Goal: Information Seeking & Learning: Learn about a topic

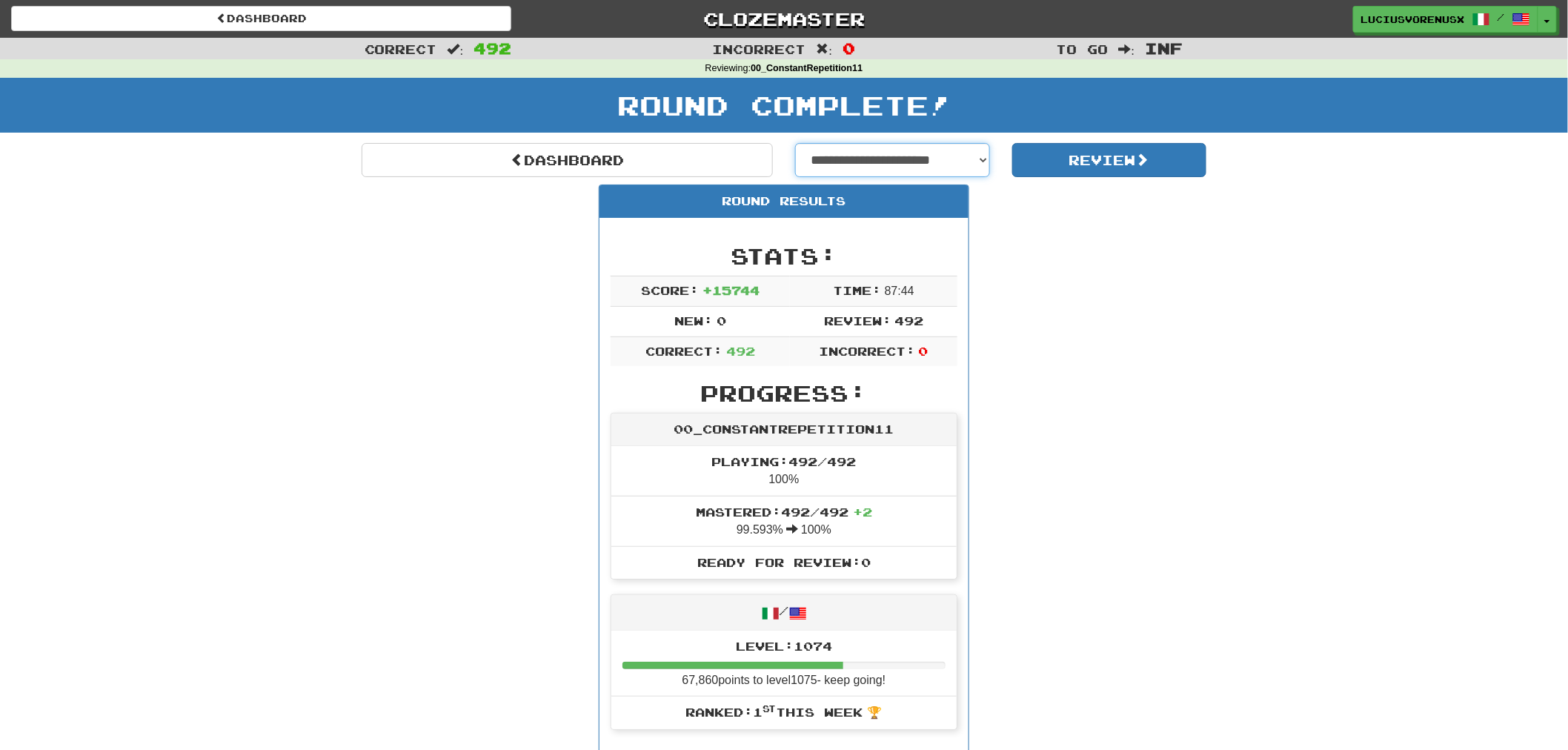
drag, startPoint x: 0, startPoint y: 0, endPoint x: 922, endPoint y: 166, distance: 936.8
click at [922, 166] on select "**********" at bounding box center [892, 160] width 195 height 34
select select "**********"
click at [795, 143] on select "**********" at bounding box center [892, 160] width 195 height 34
select select "**********"
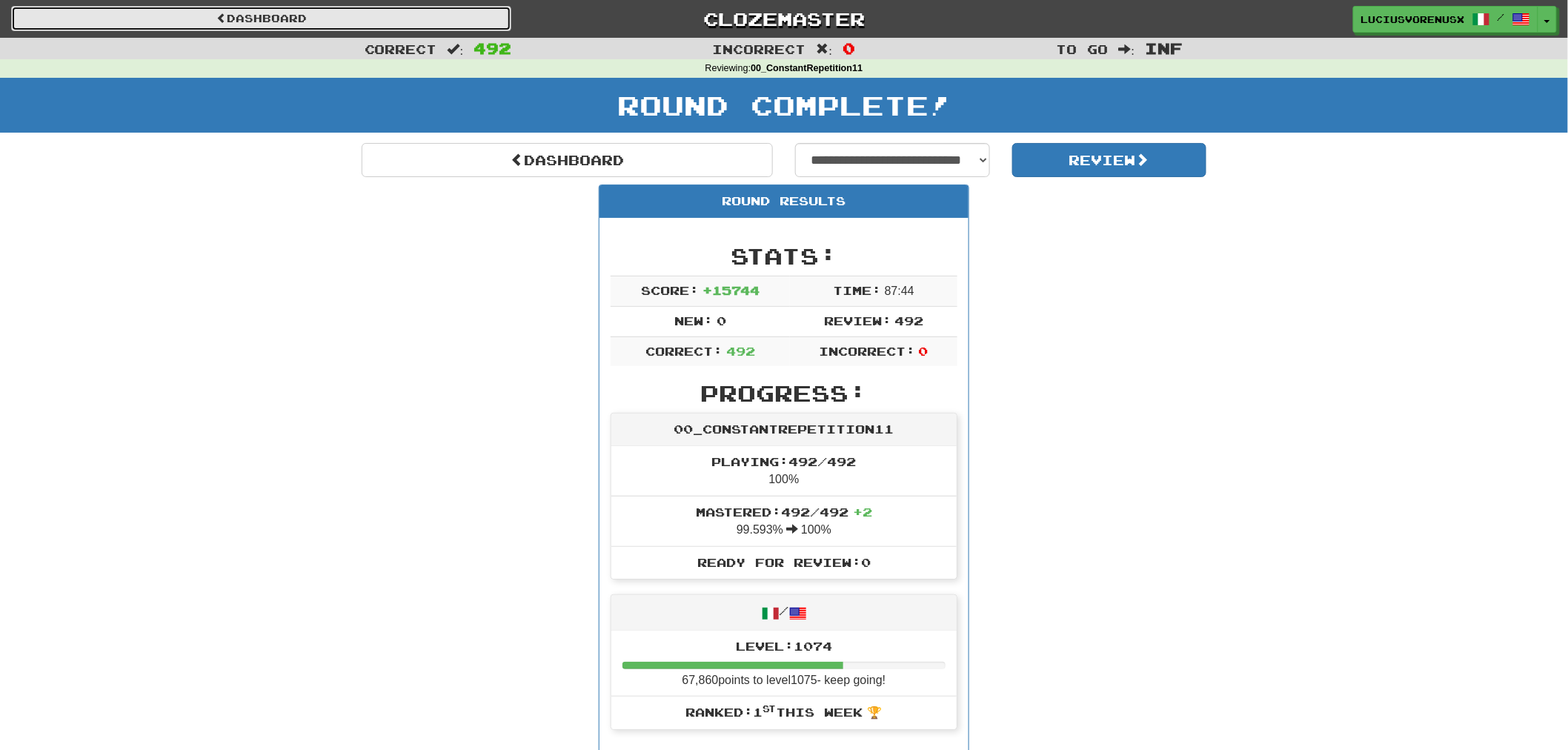
click at [344, 24] on link "Dashboard" at bounding box center [261, 18] width 500 height 25
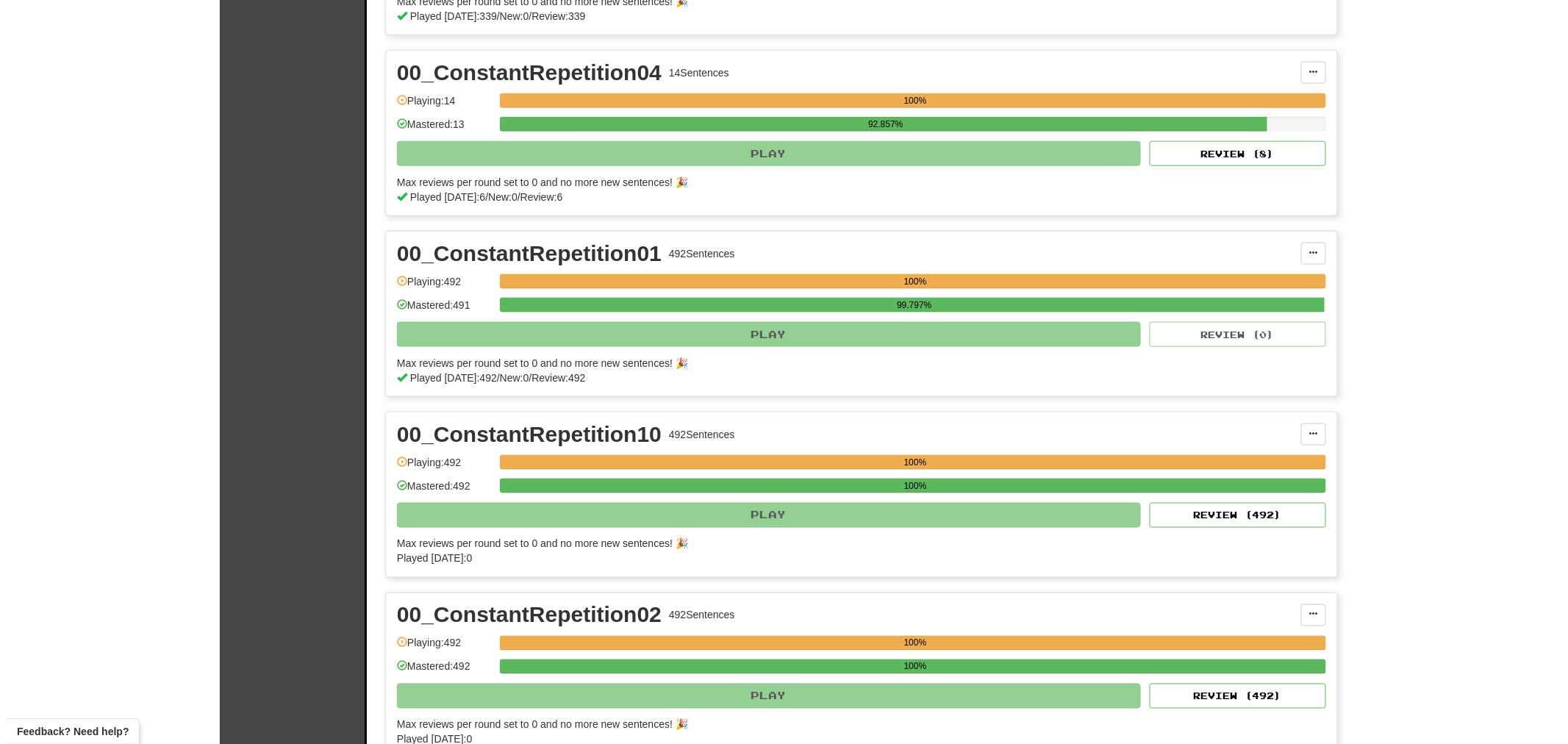
scroll to position [1302, 0]
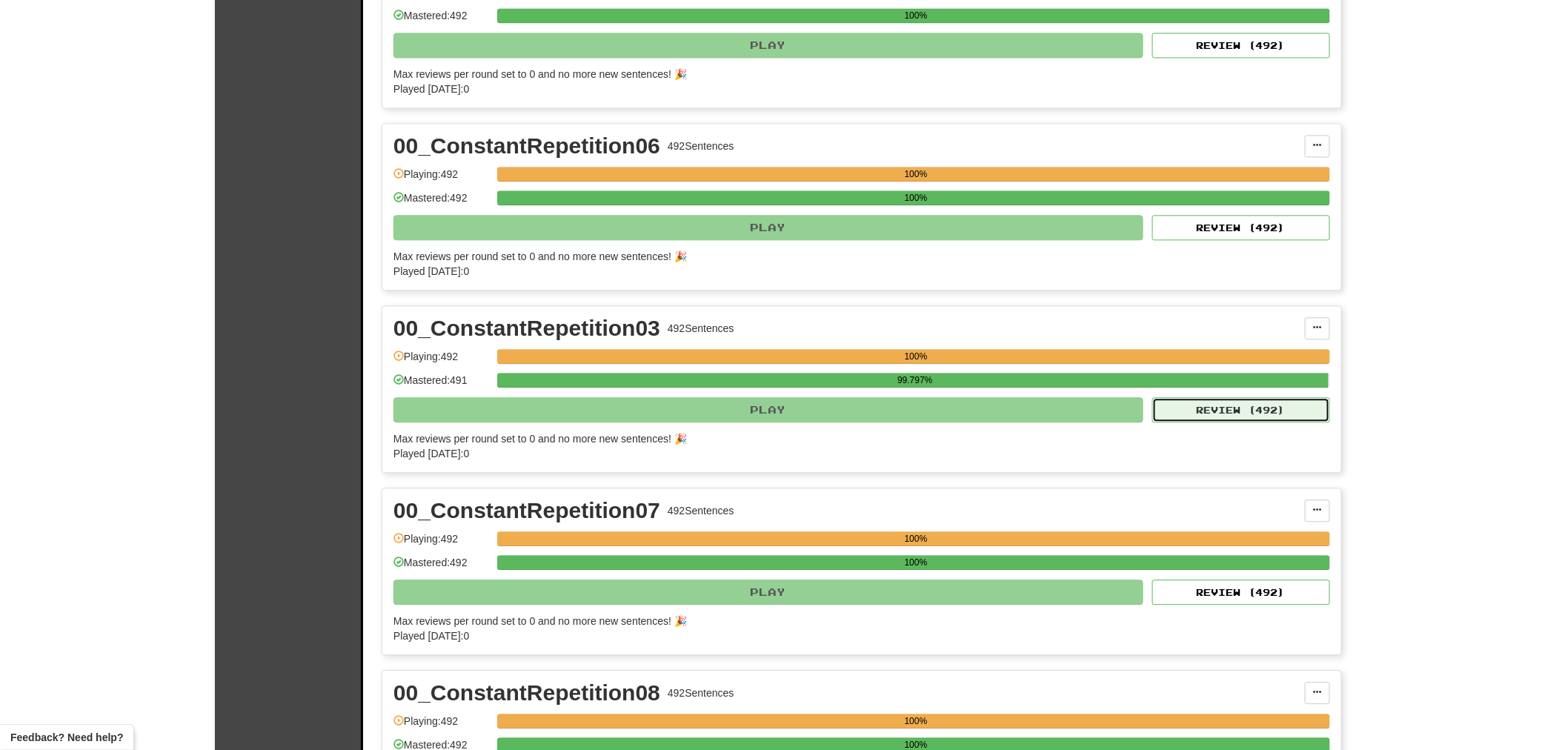
click at [1258, 420] on button "Review ( 492 )" at bounding box center [1241, 410] width 178 height 25
select select "********"
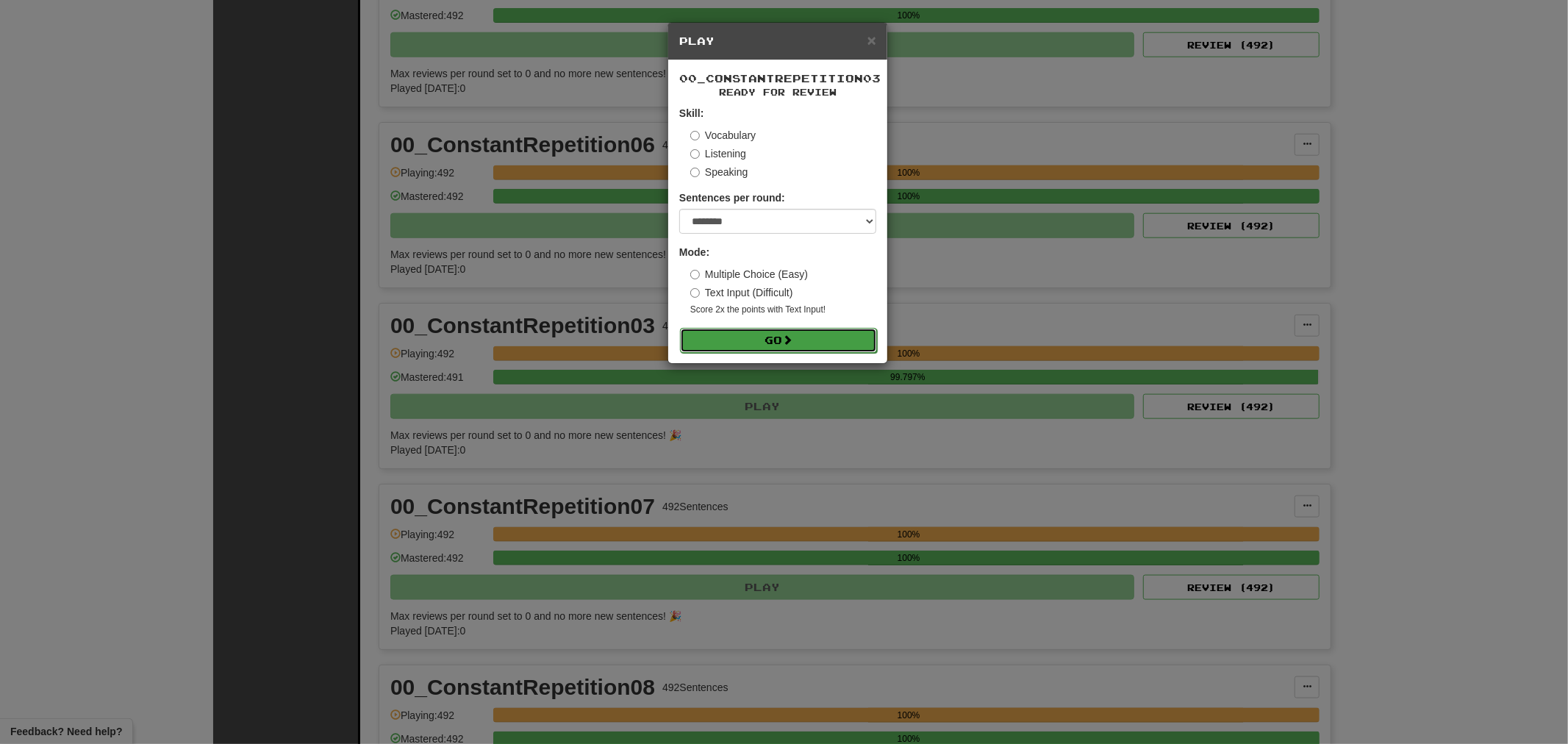
click at [792, 345] on span at bounding box center [788, 340] width 11 height 11
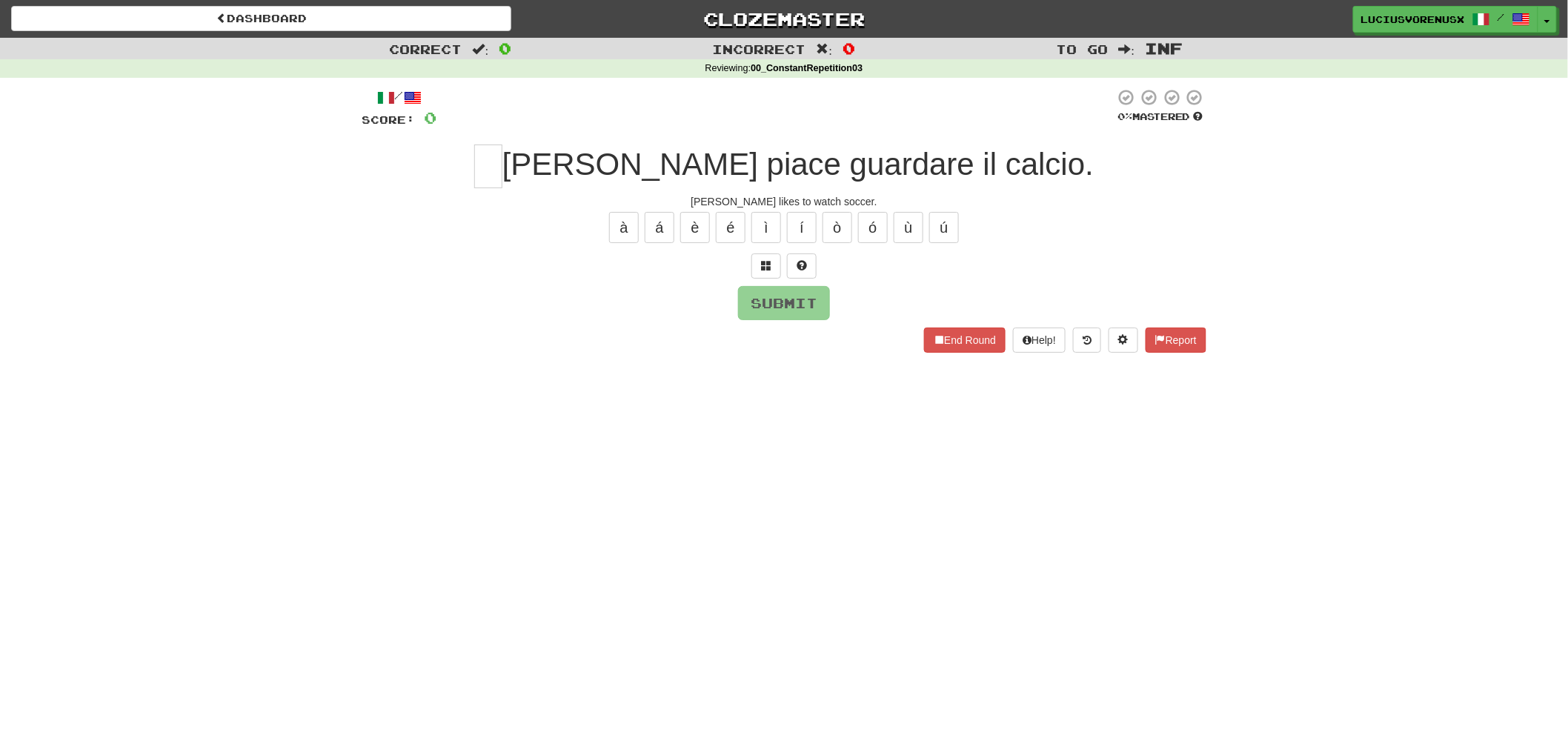
click at [21, 416] on div "Dashboard Clozemaster [PERSON_NAME] / Toggle Dropdown Dashboard Leaderboard Act…" at bounding box center [784, 375] width 1568 height 750
click at [502, 168] on input "text" at bounding box center [488, 166] width 28 height 44
click at [100, 294] on div "Correct : 0 Incorrect : 0 To go : Inf Reviewing : 00_ConstantRepetition03 / Sco…" at bounding box center [784, 206] width 1568 height 336
click at [502, 166] on input "text" at bounding box center [488, 166] width 28 height 44
type input "*"
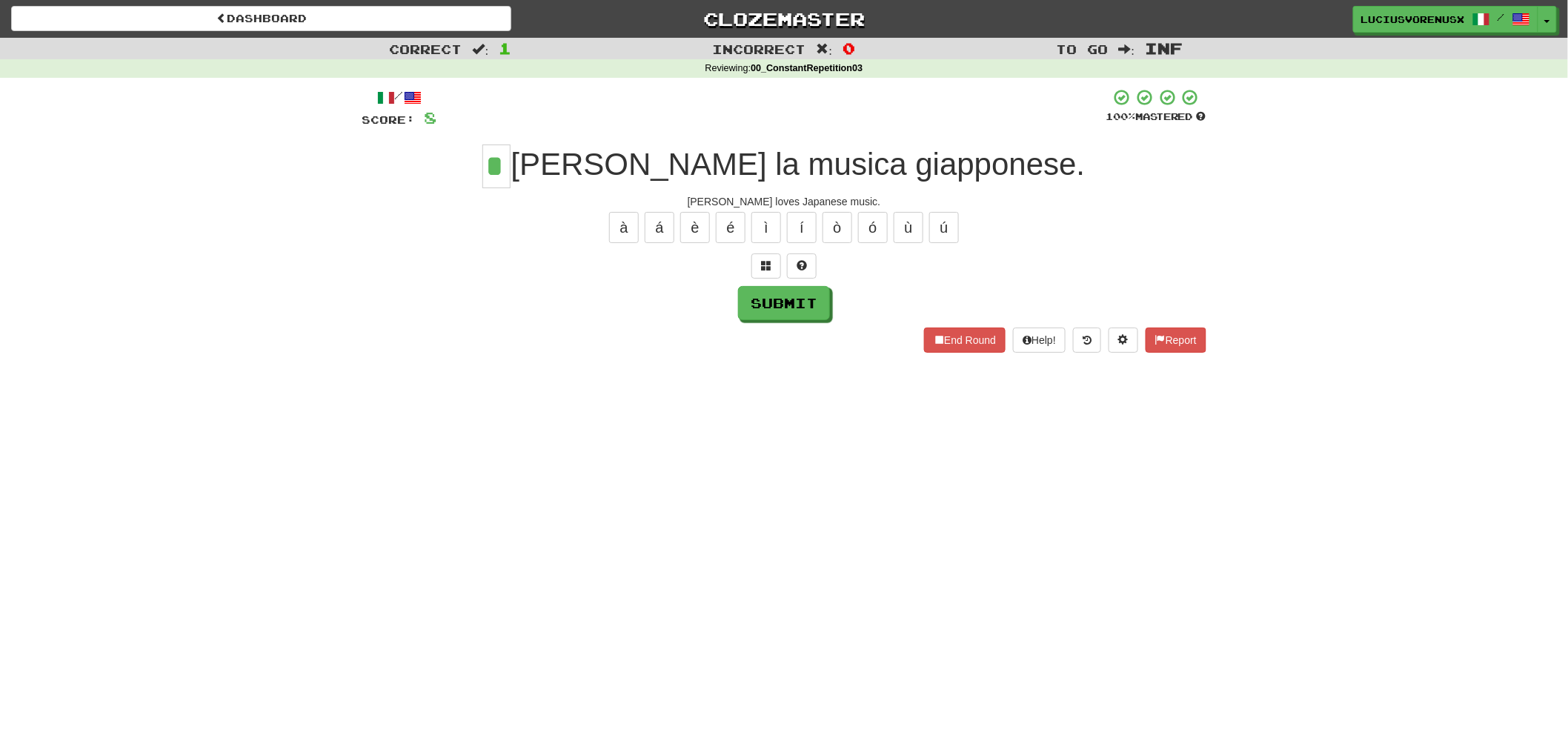
type input "*"
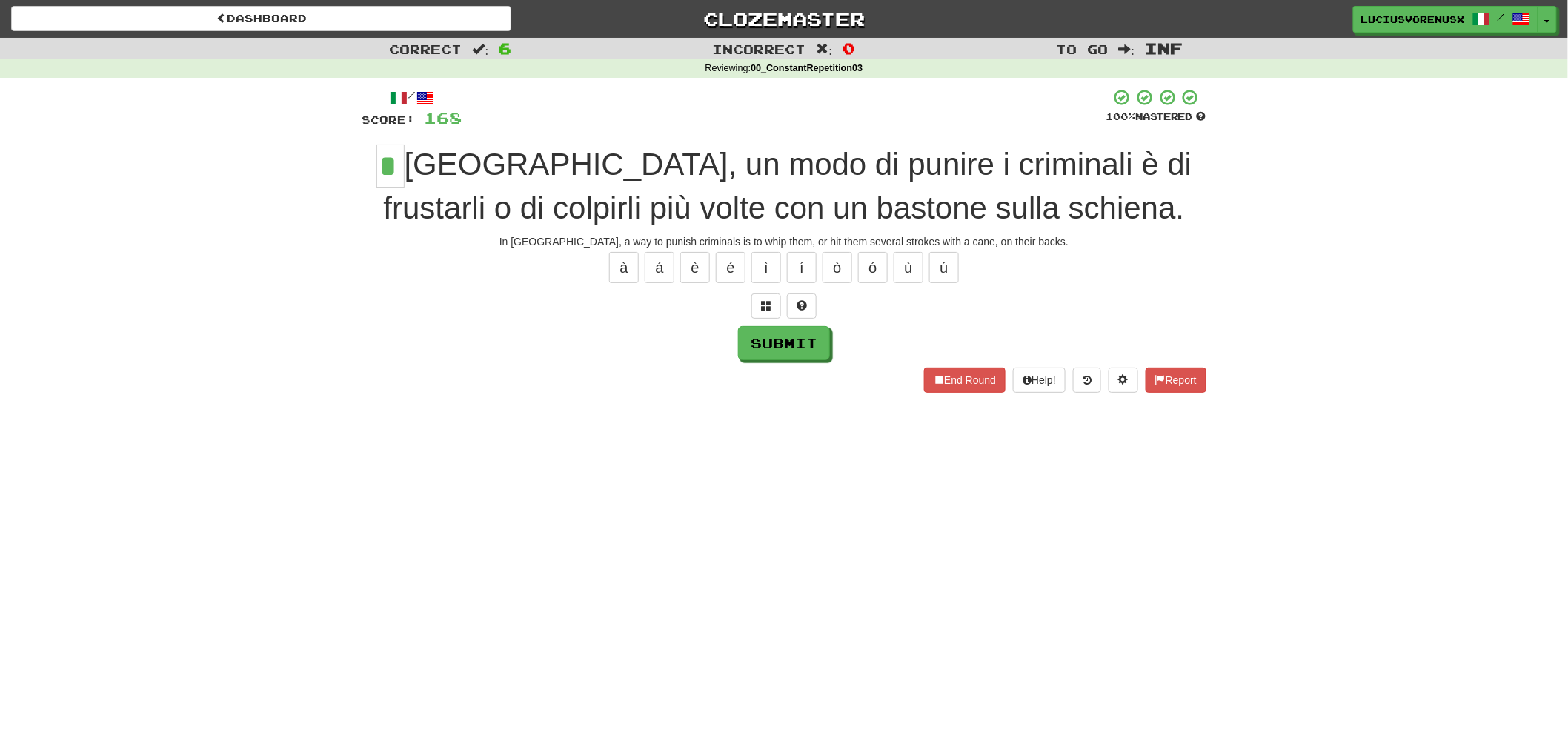
type input "*"
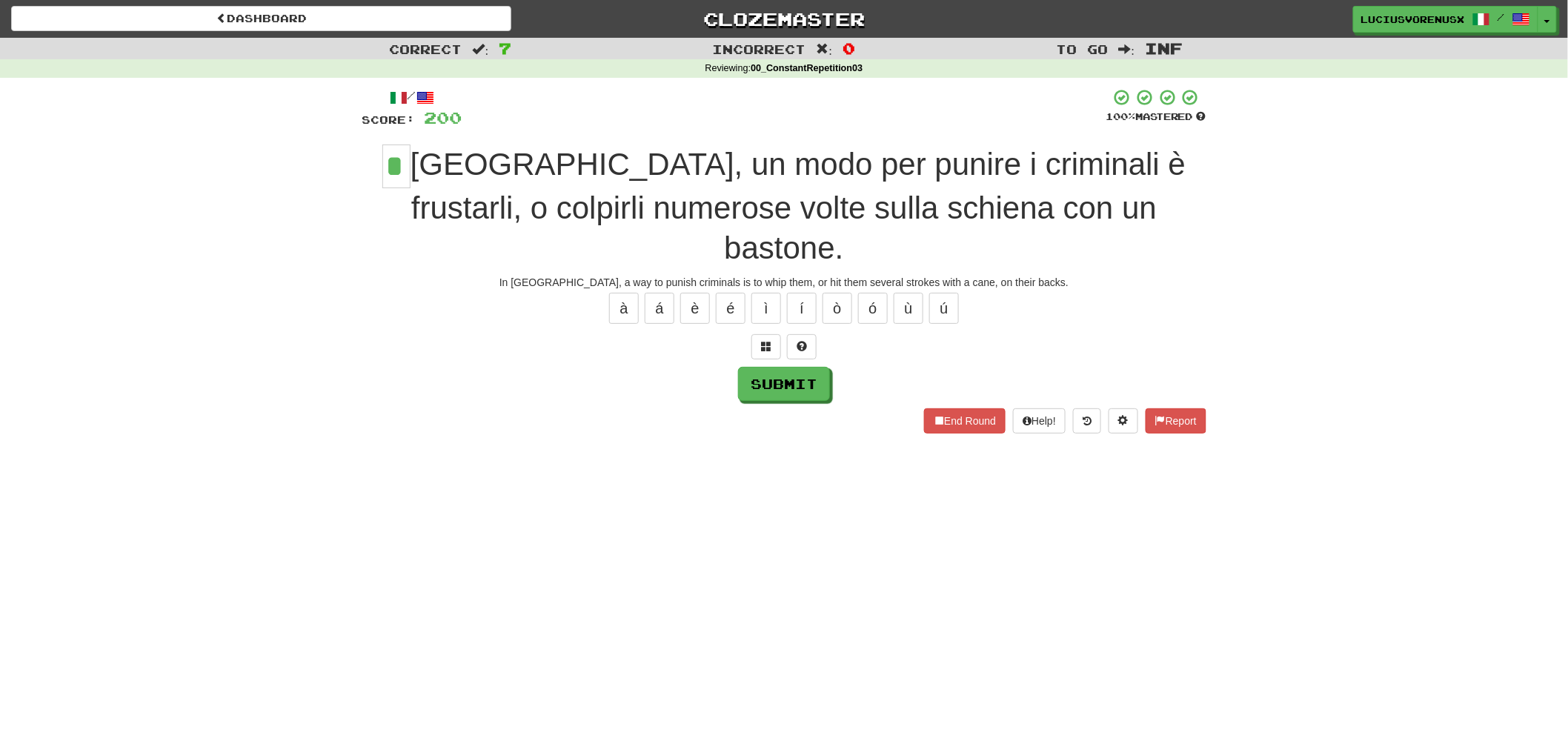
type input "*"
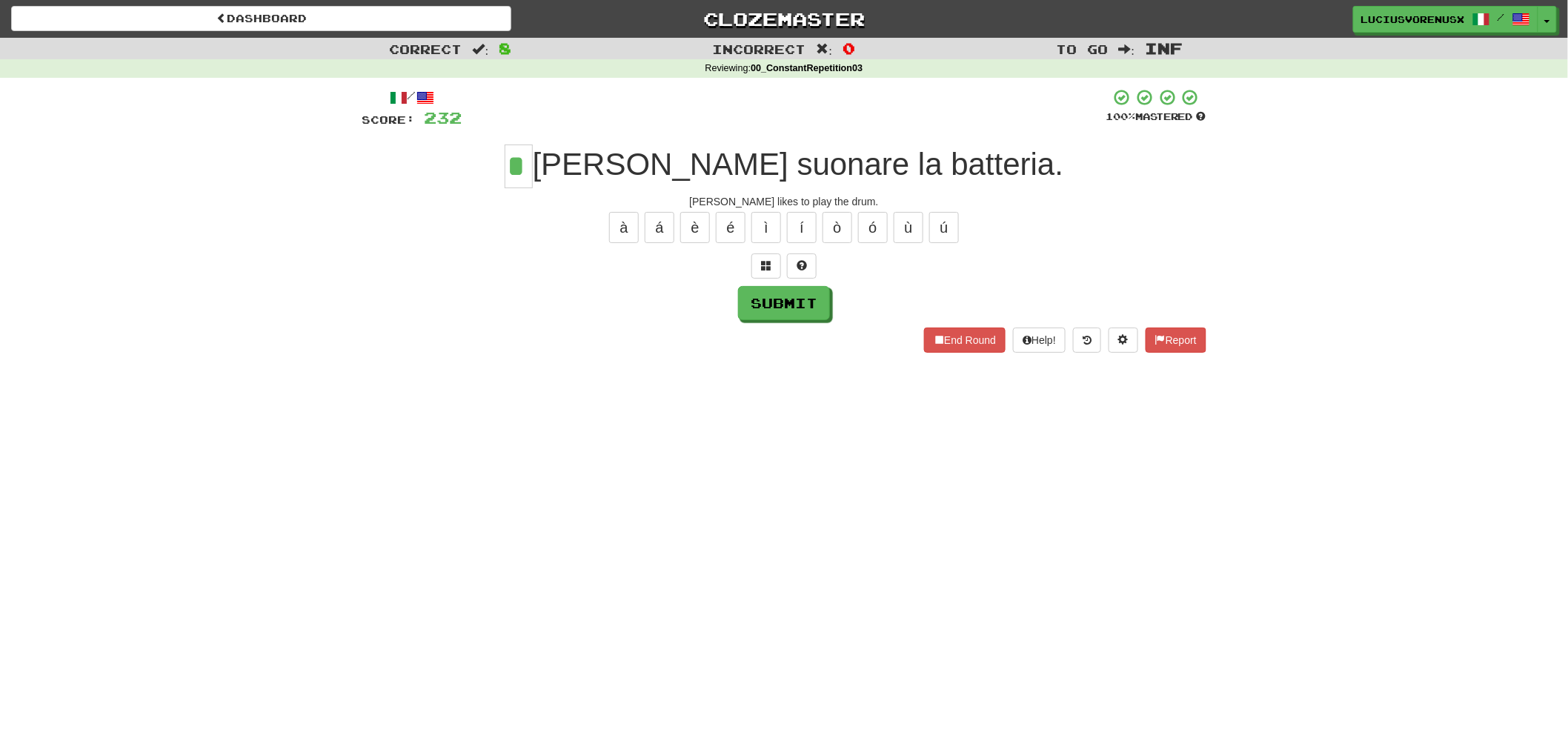
type input "*"
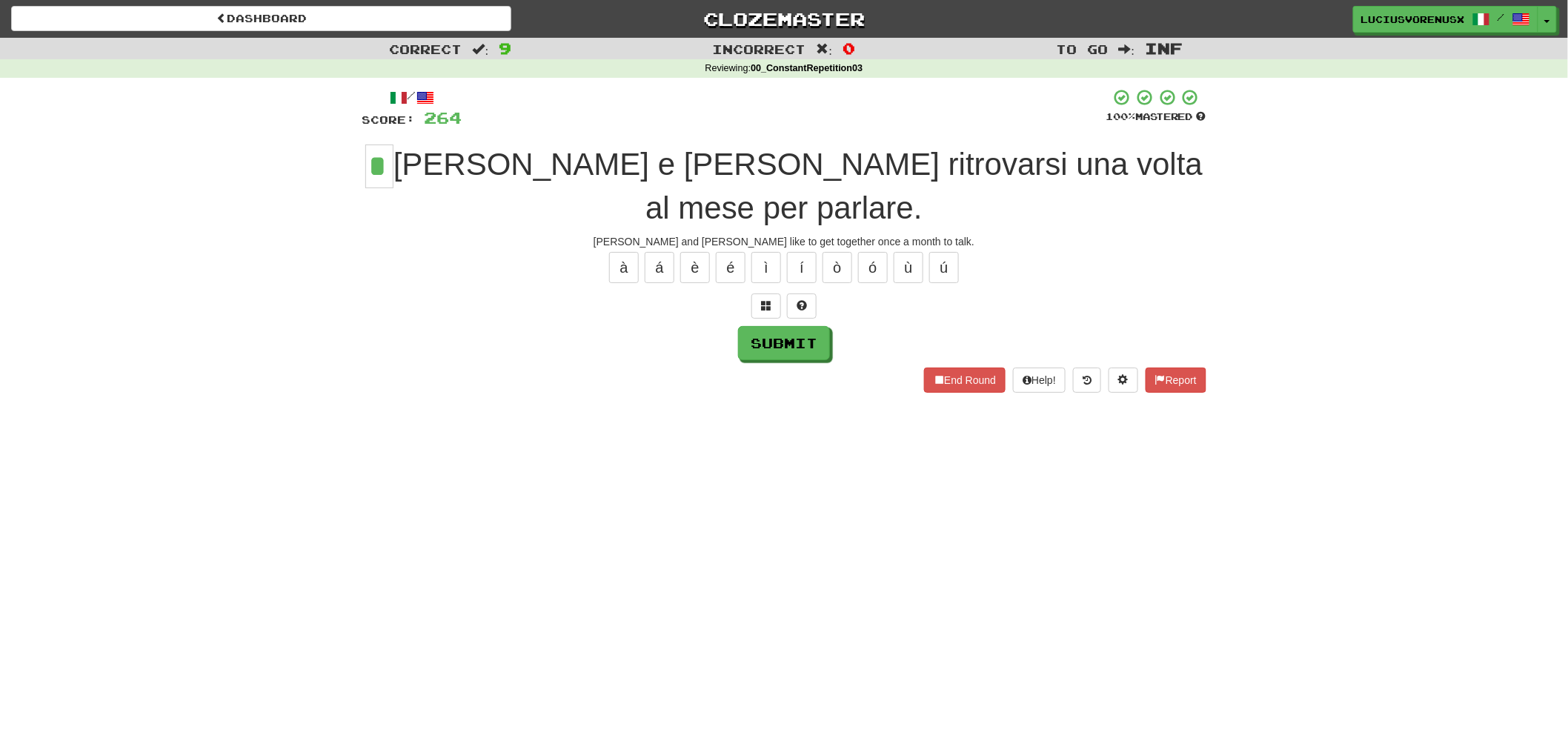
type input "*"
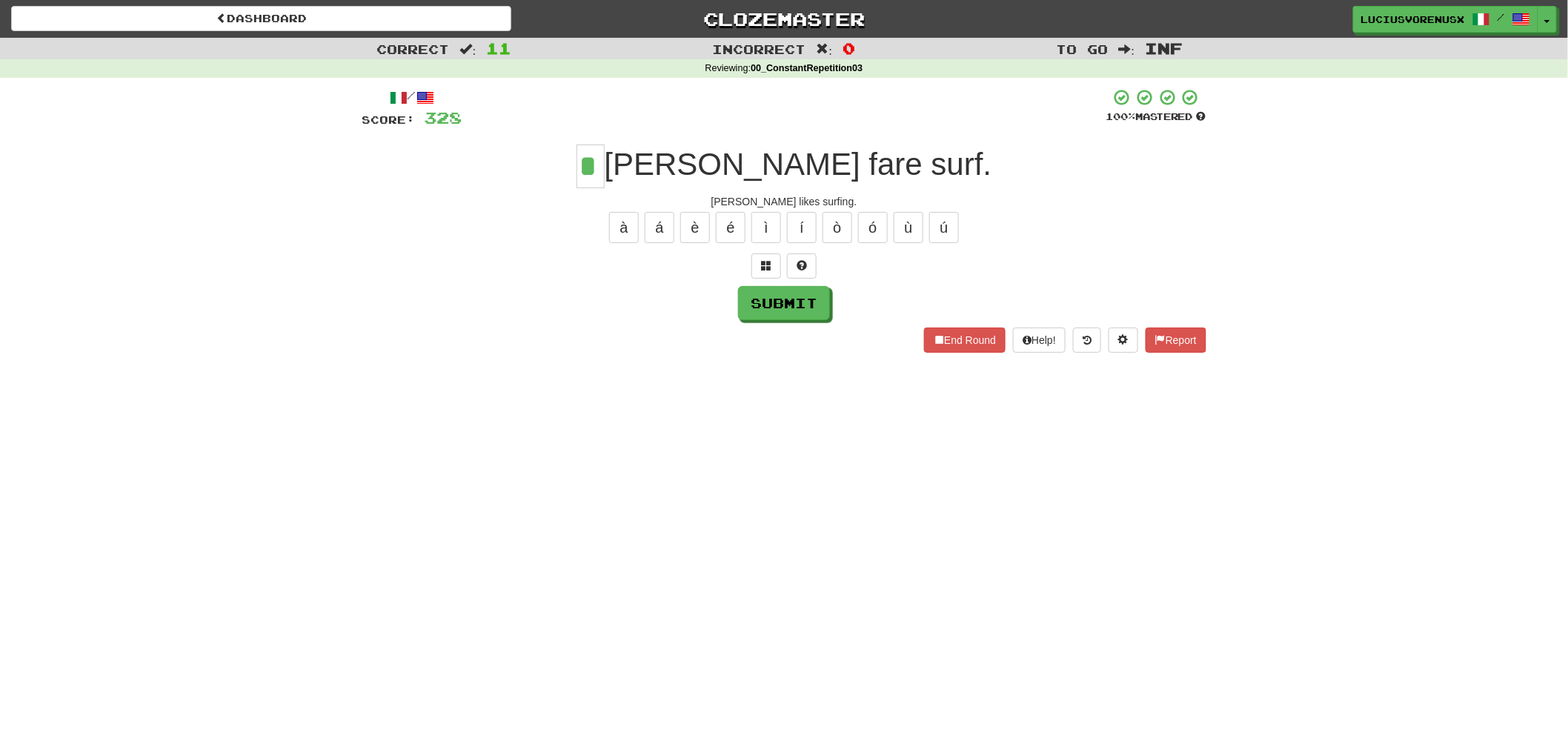
type input "*"
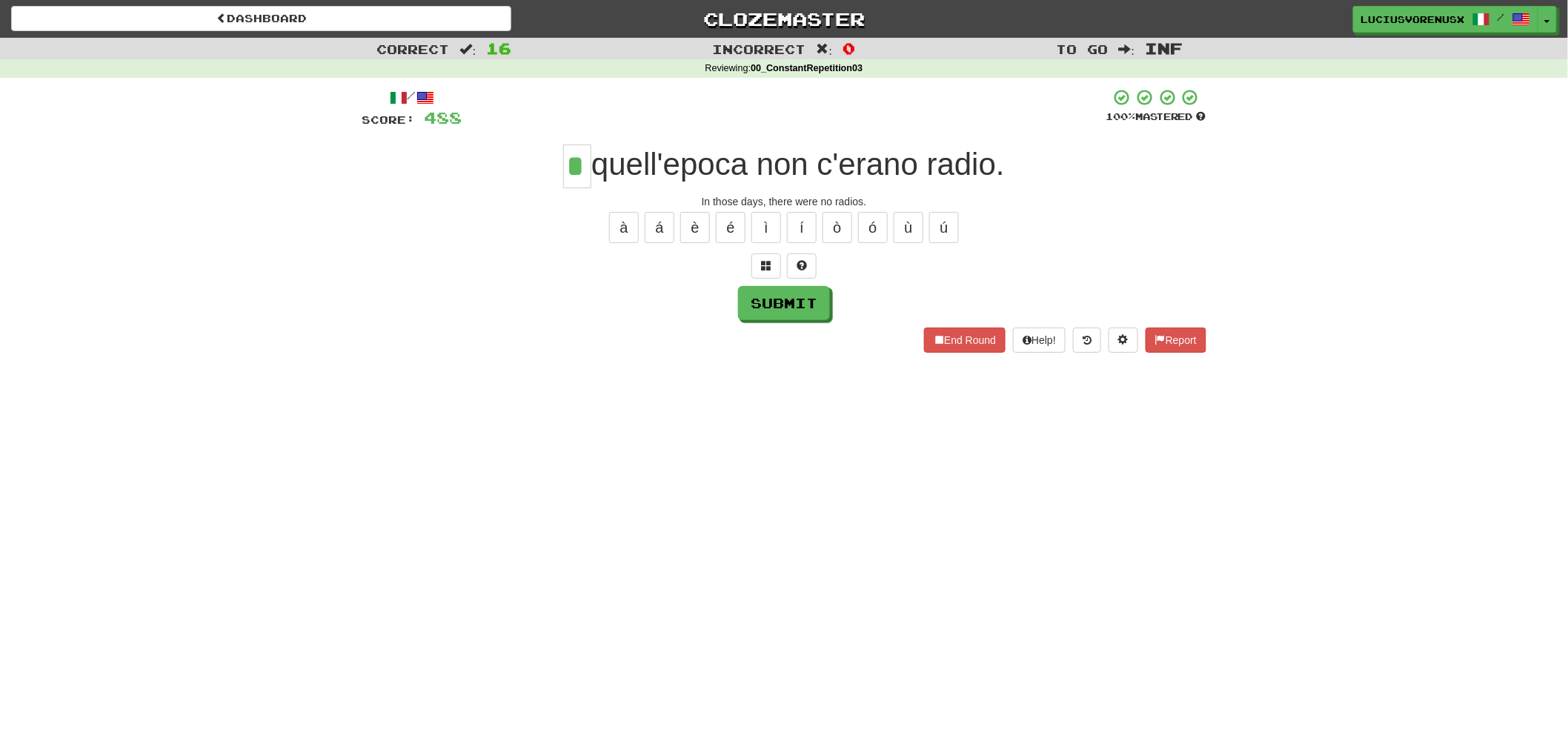
type input "*"
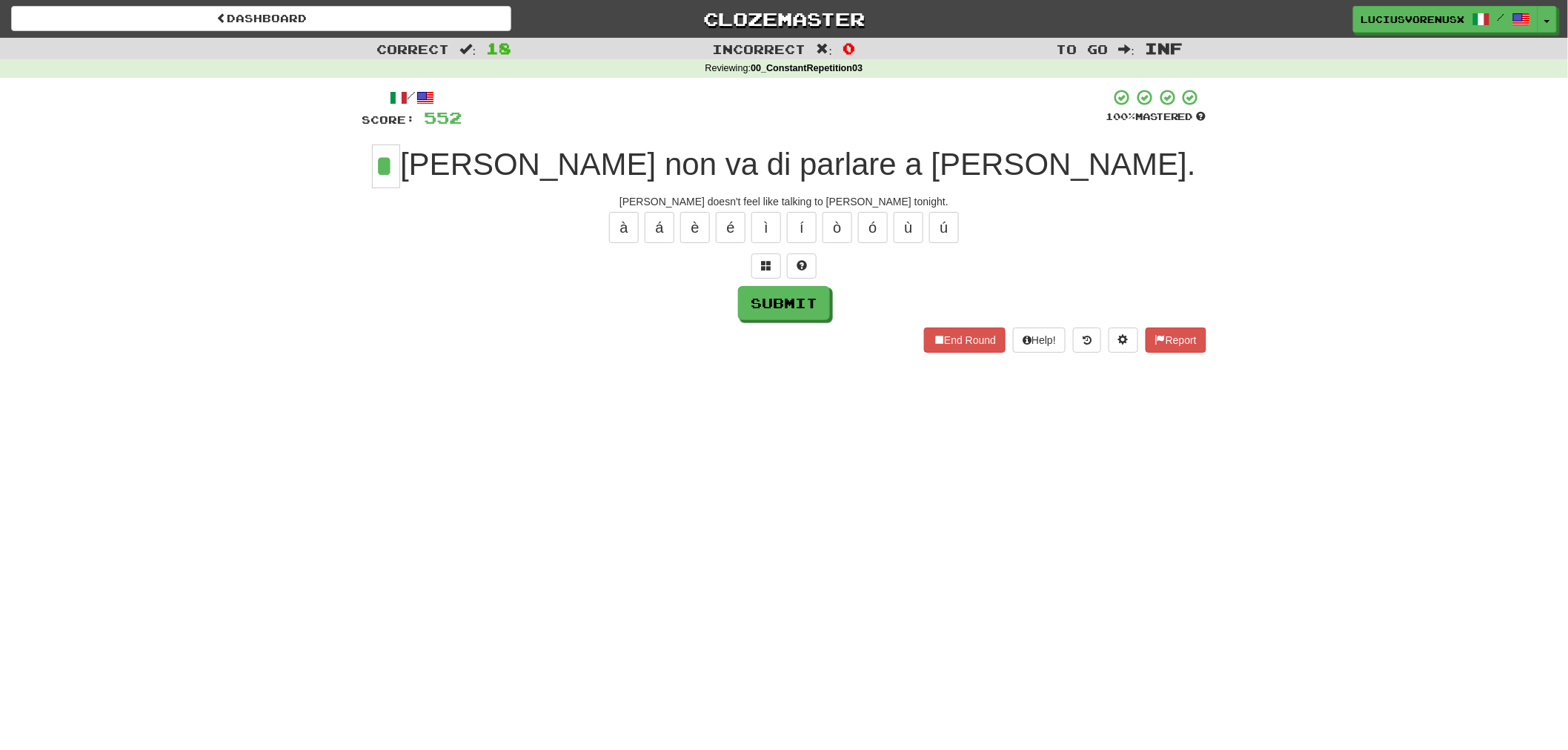
type input "*"
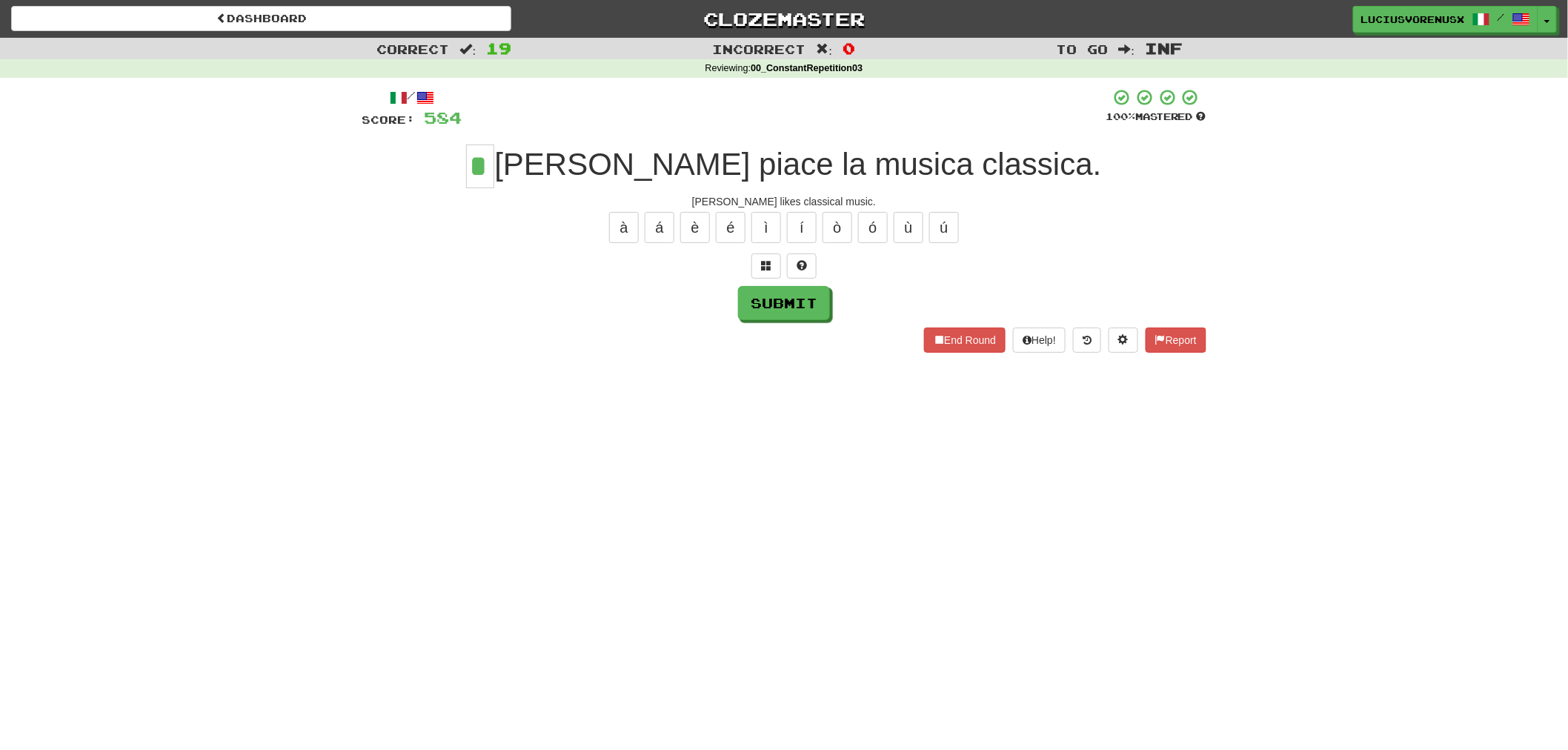
type input "*"
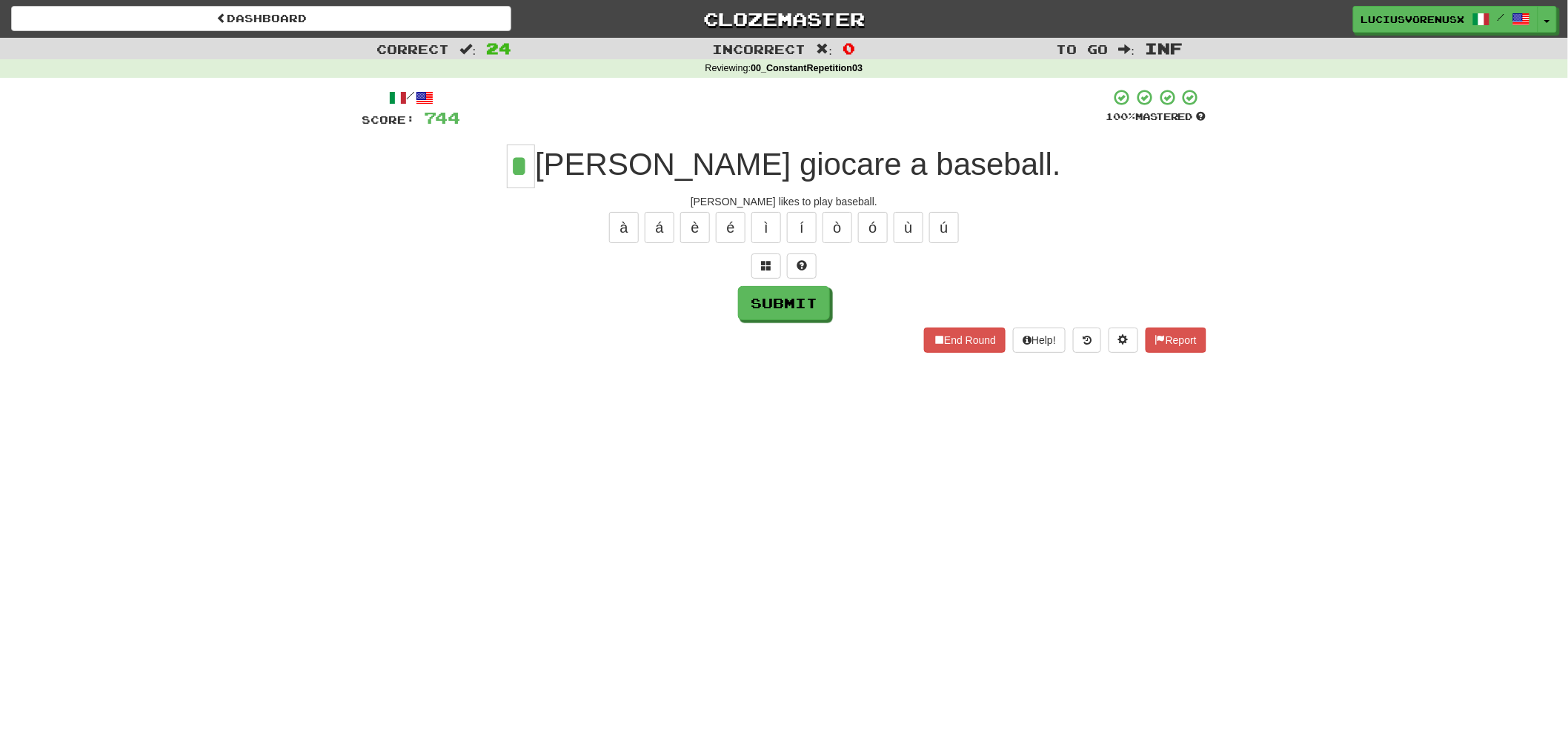
type input "*"
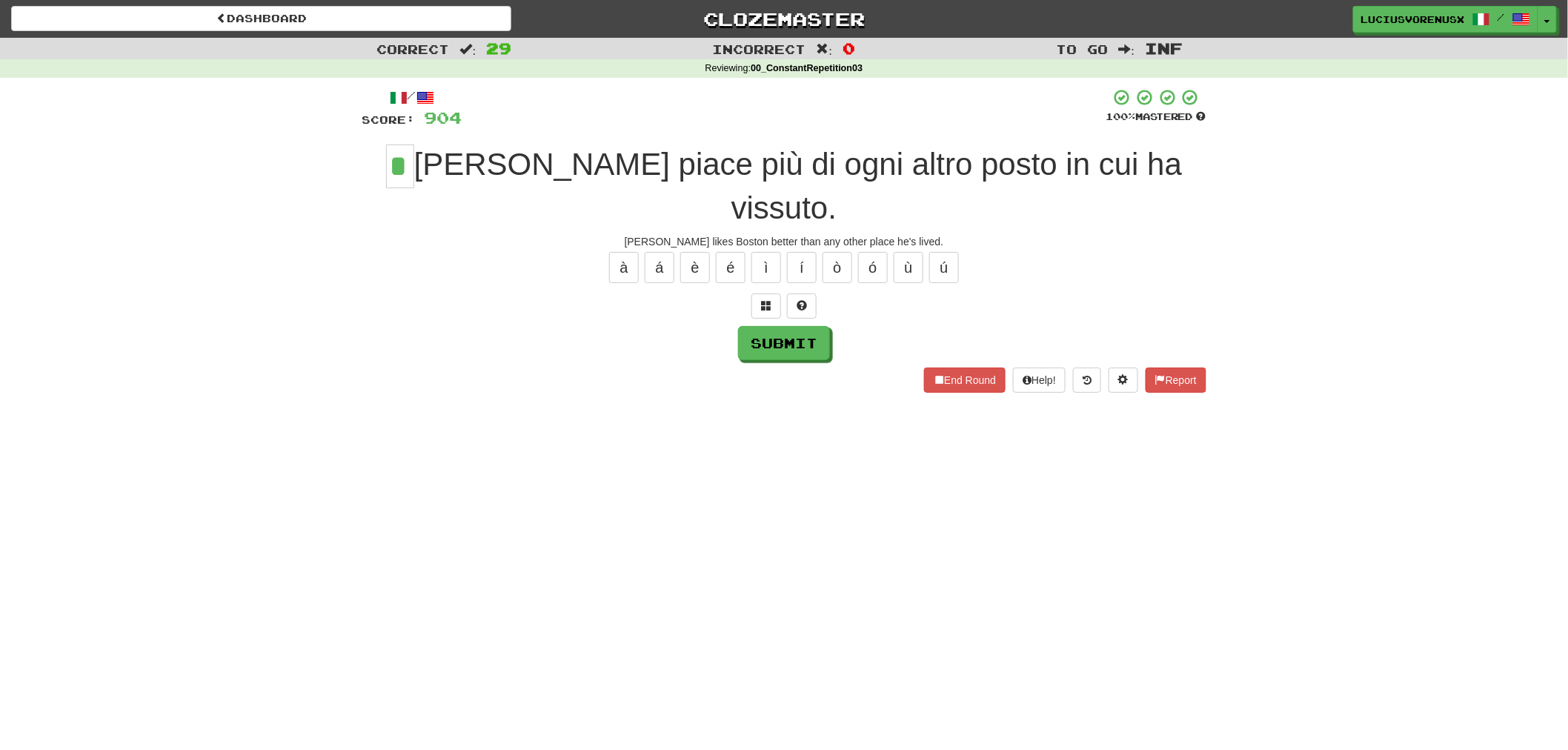
type input "*"
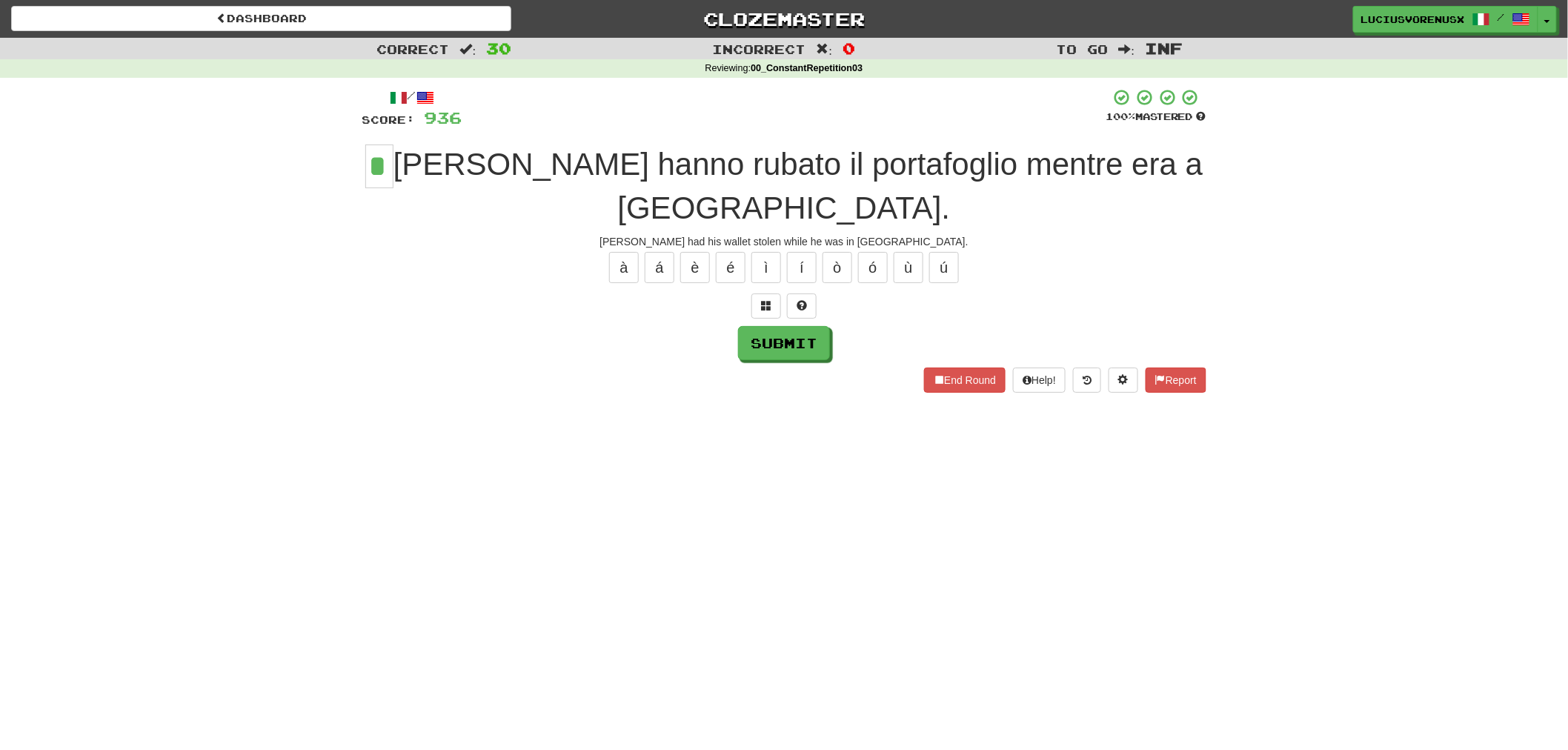
type input "*"
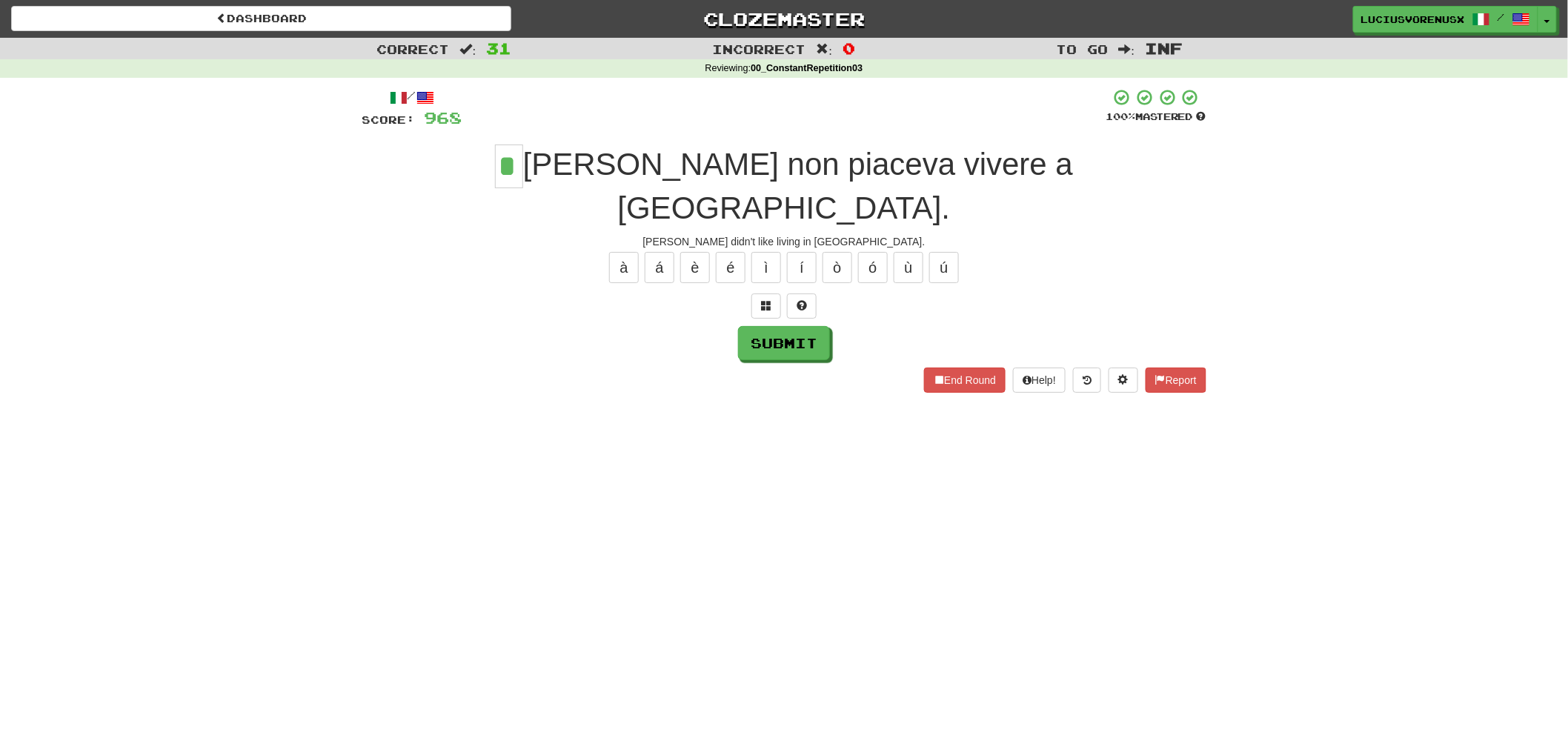
type input "*"
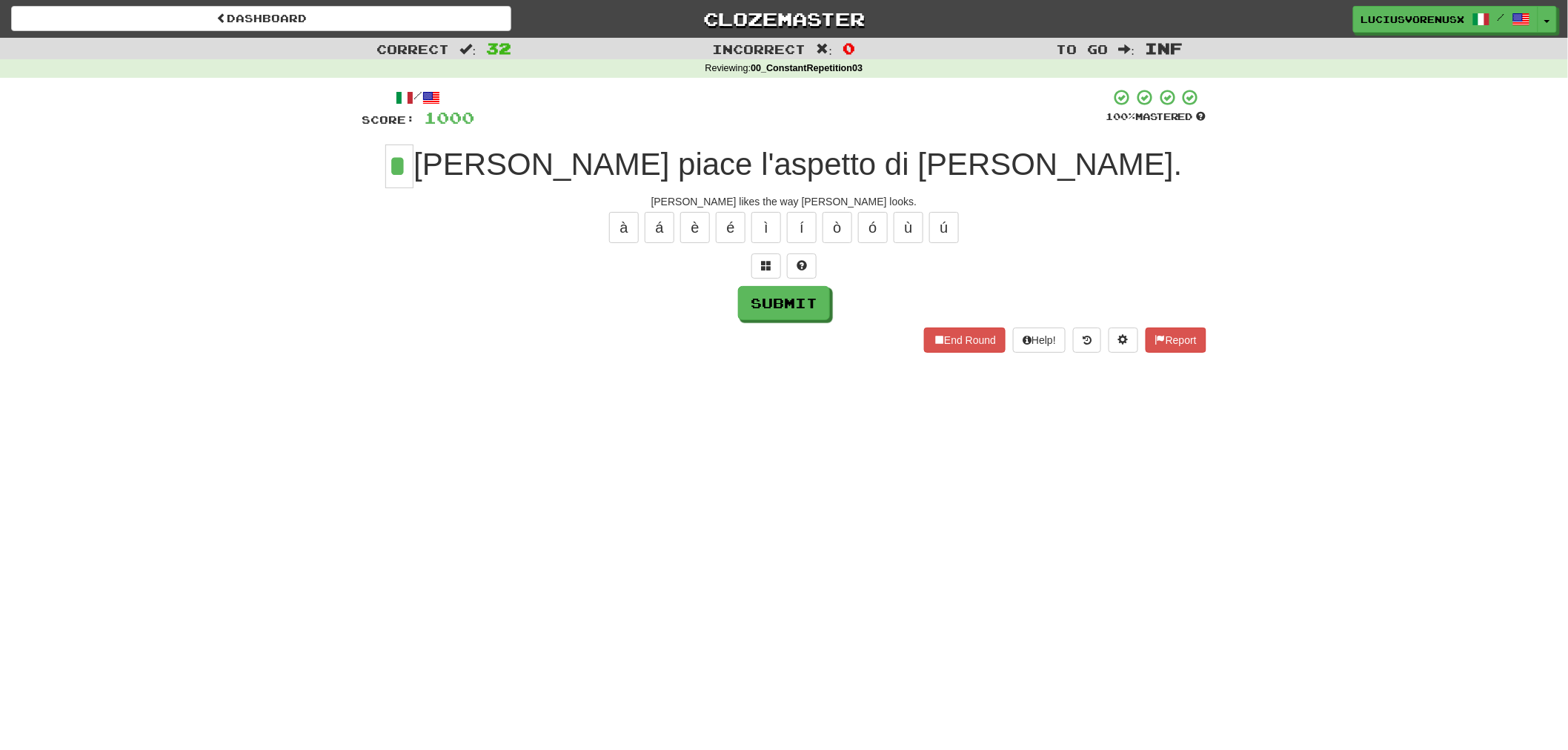
type input "*"
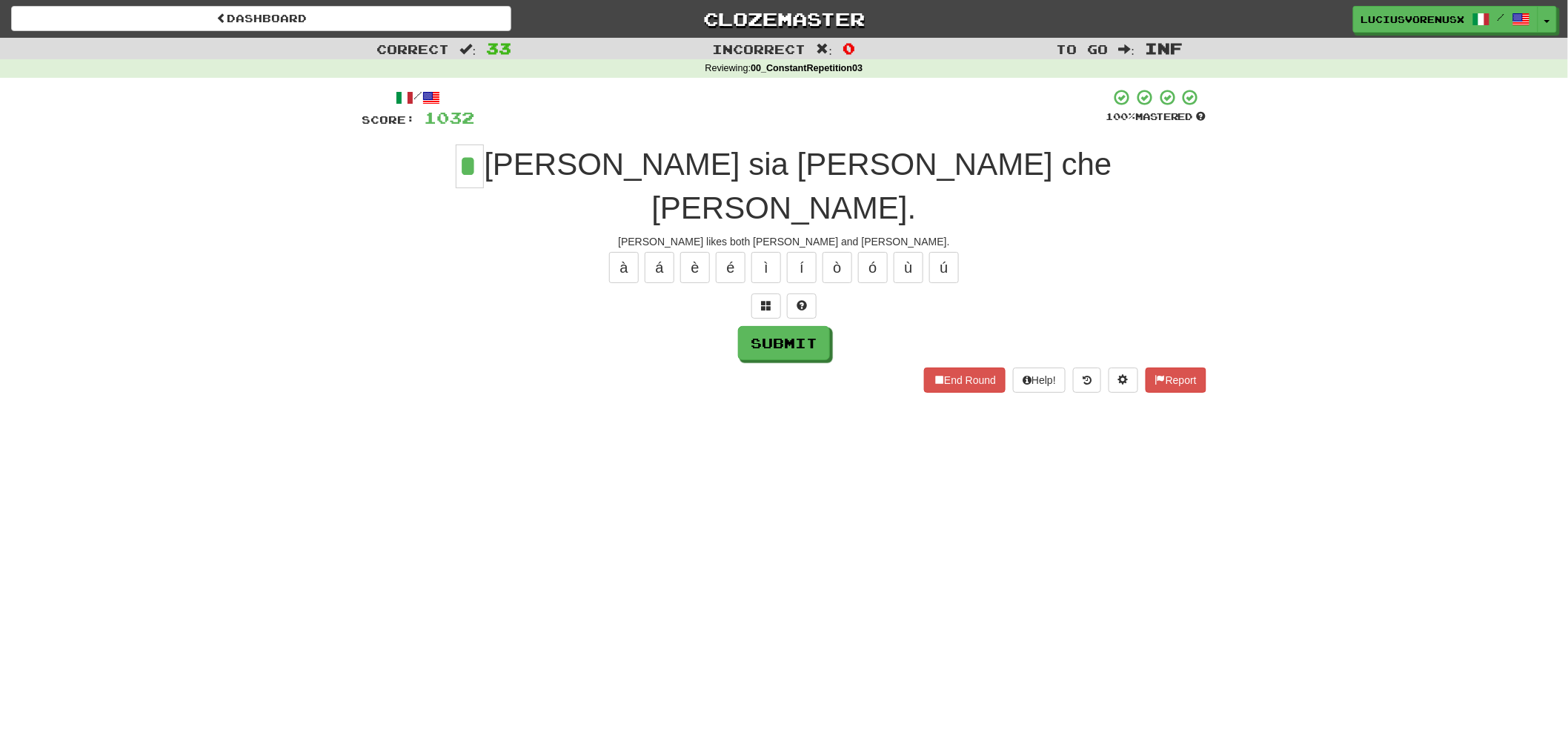
type input "*"
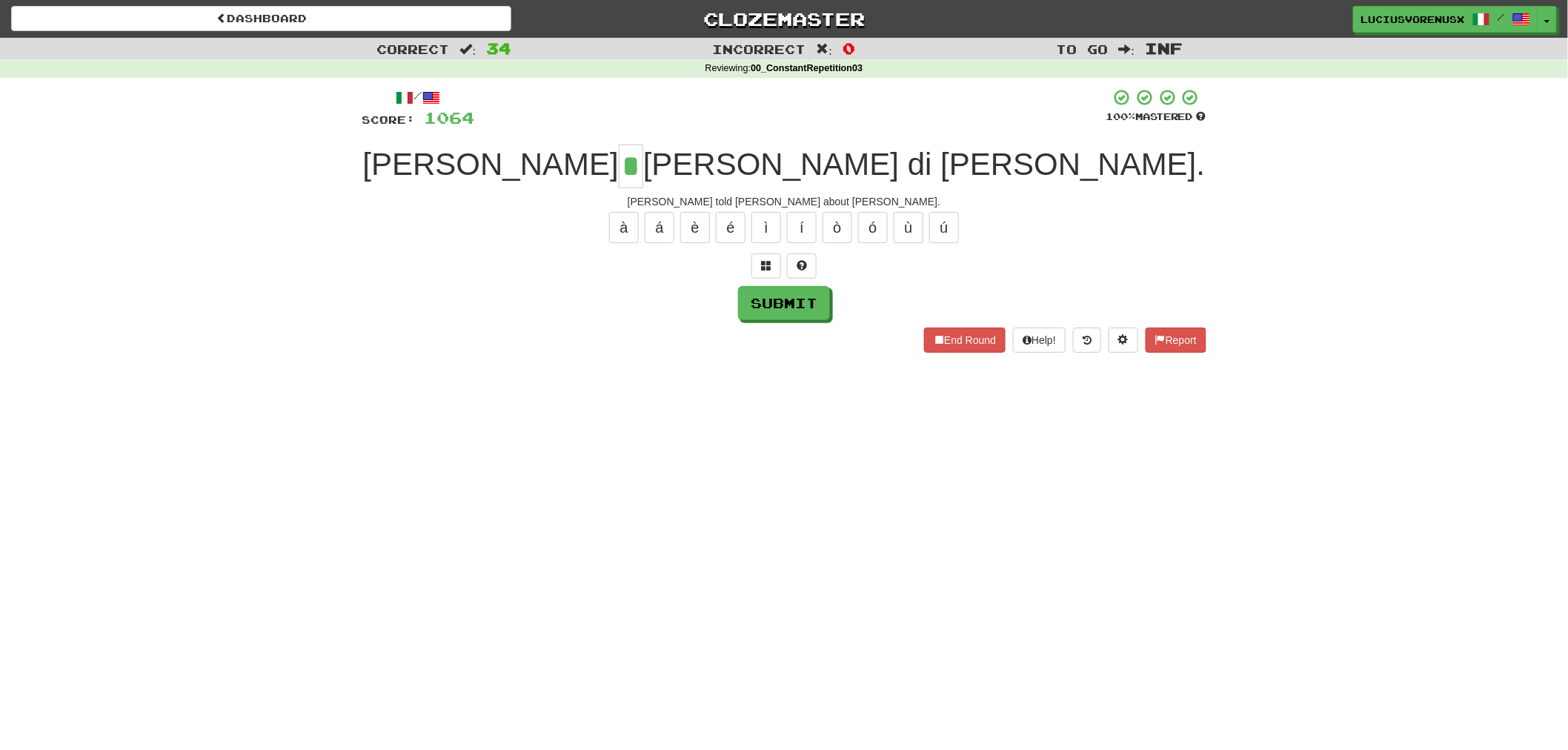
type input "*"
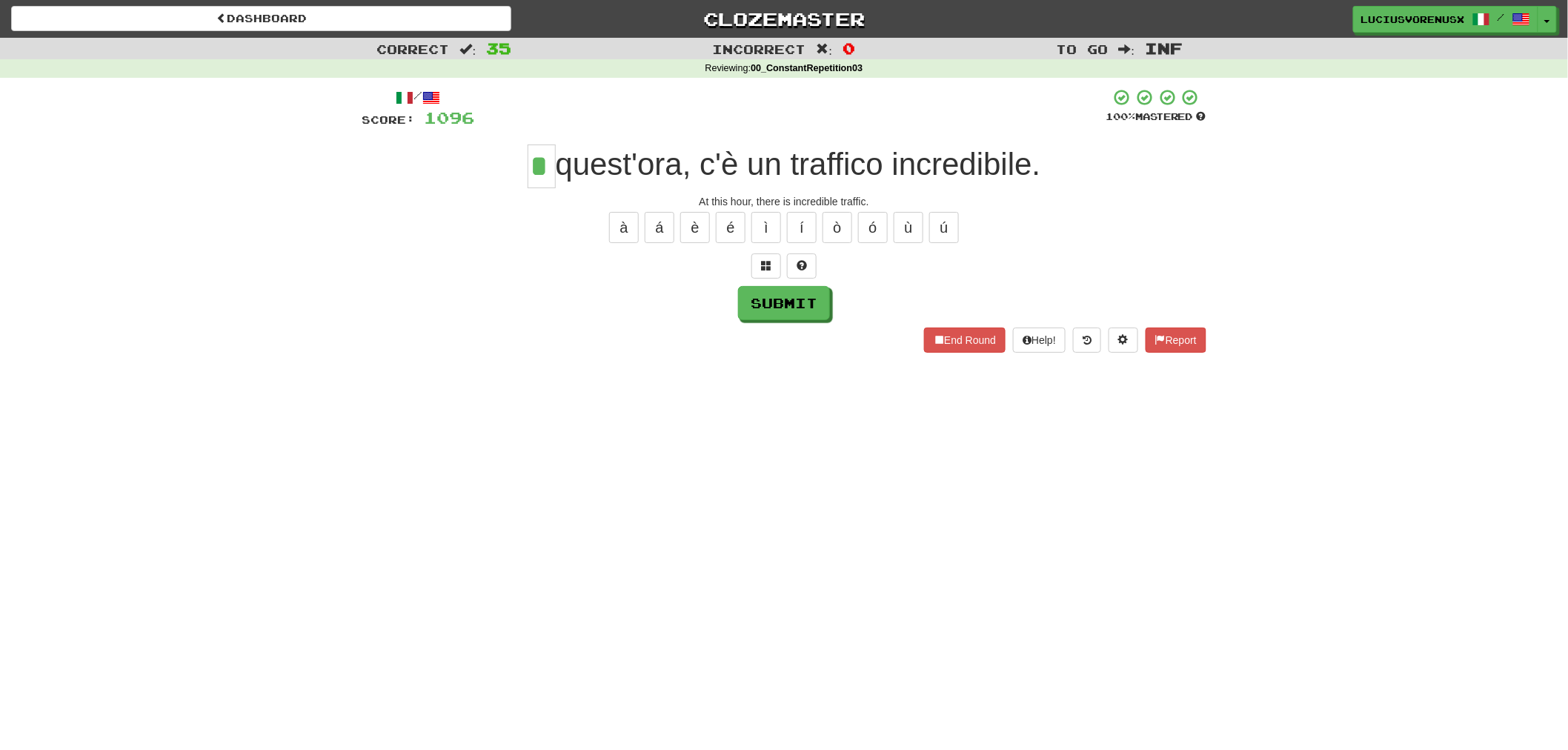
type input "*"
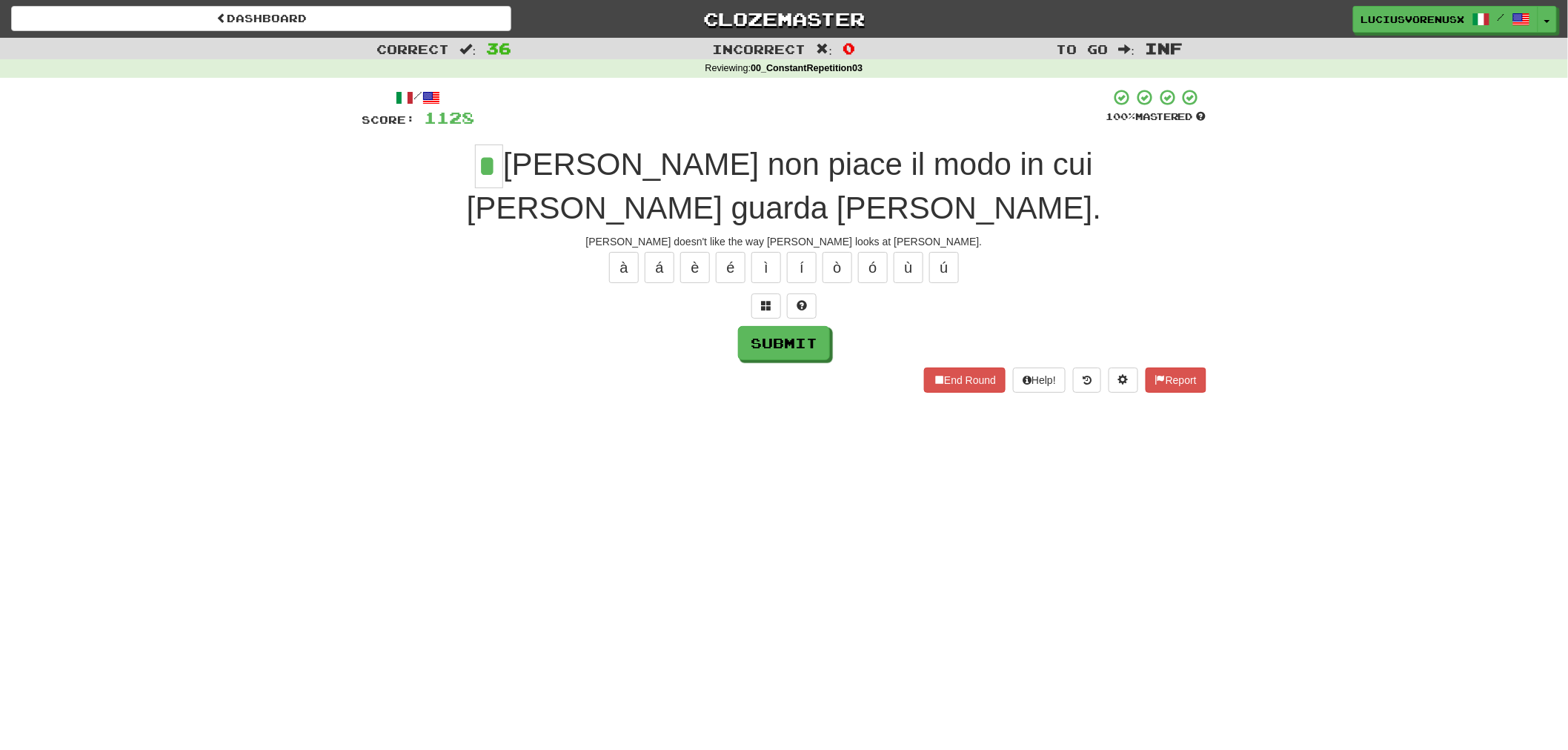
type input "*"
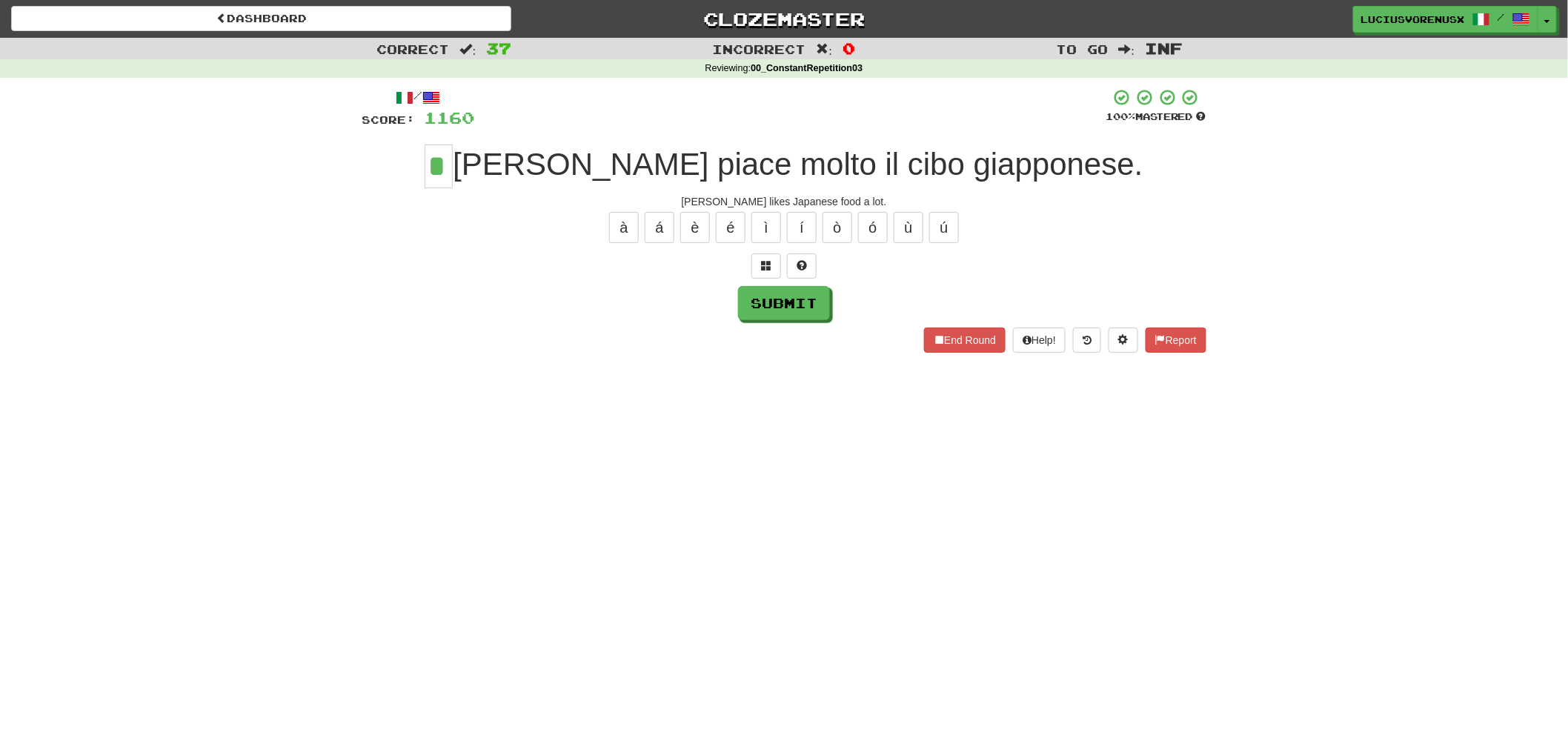
type input "*"
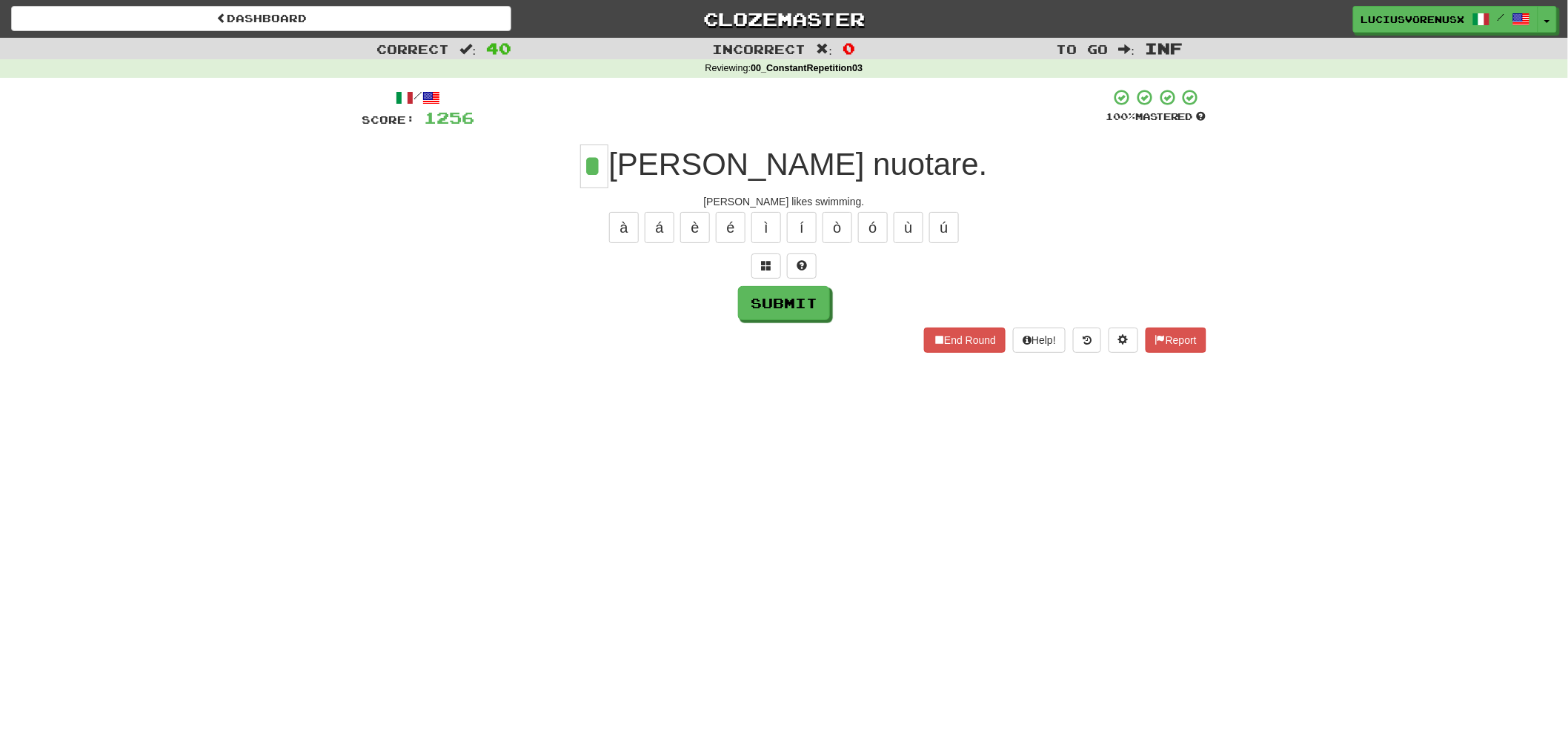
type input "*"
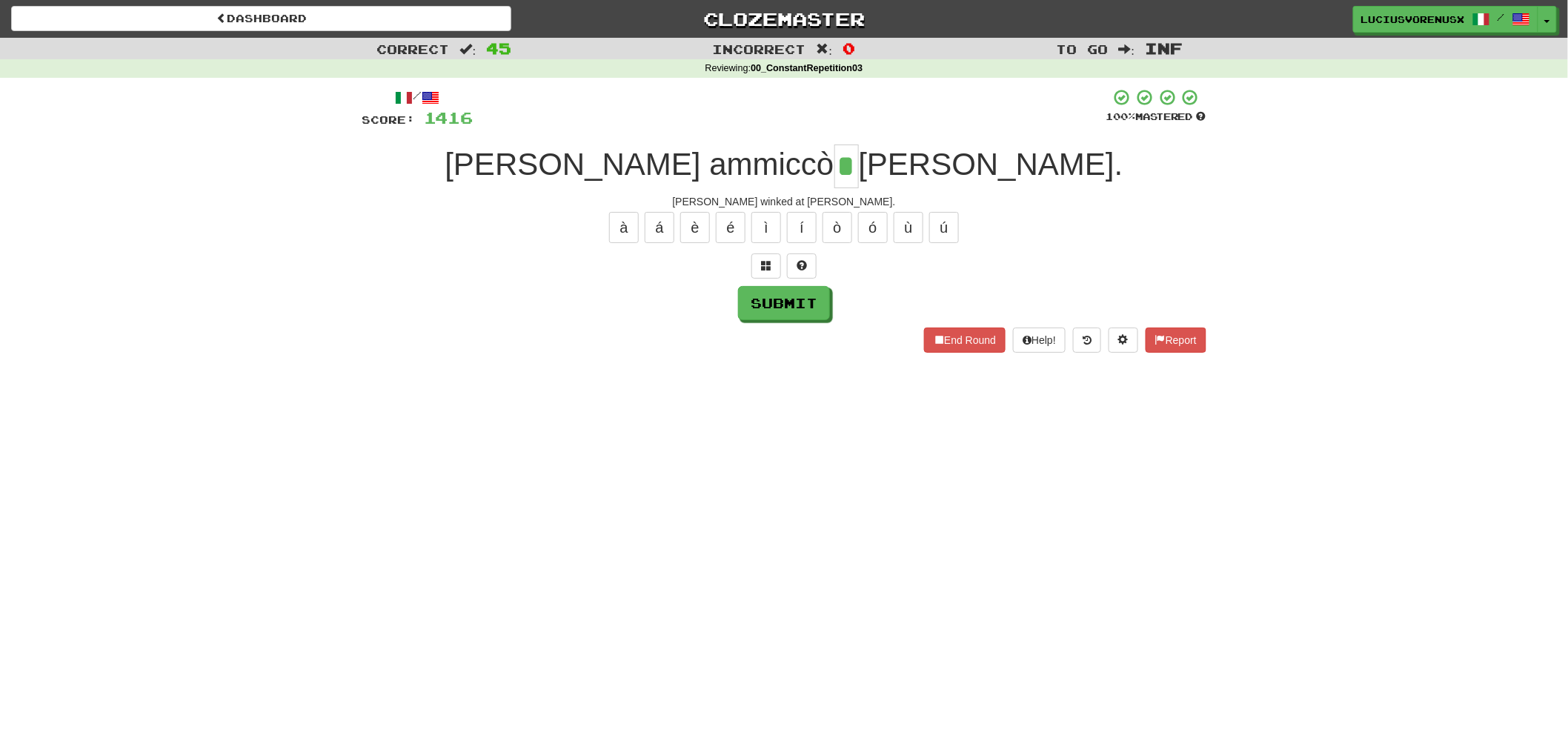
type input "*"
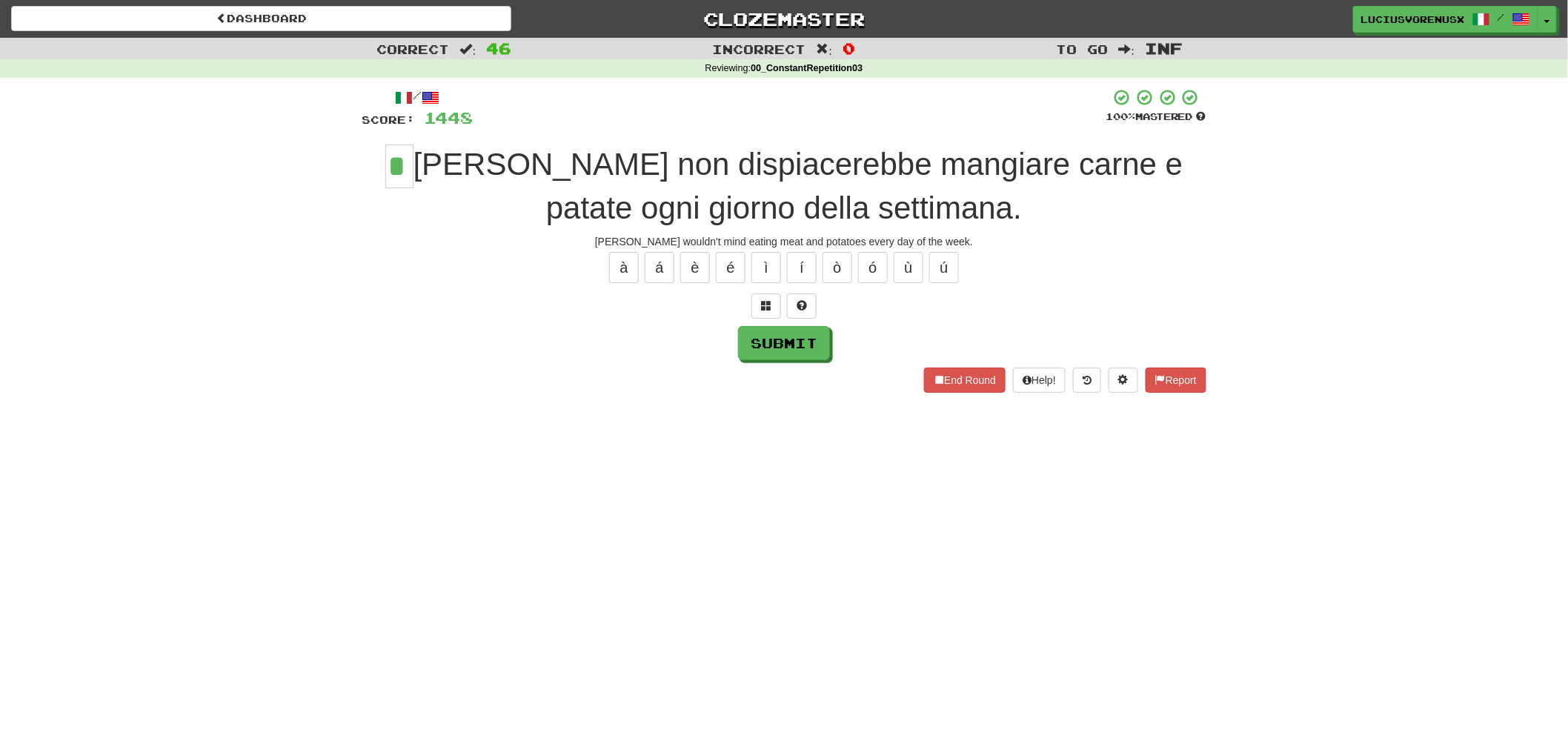
type input "*"
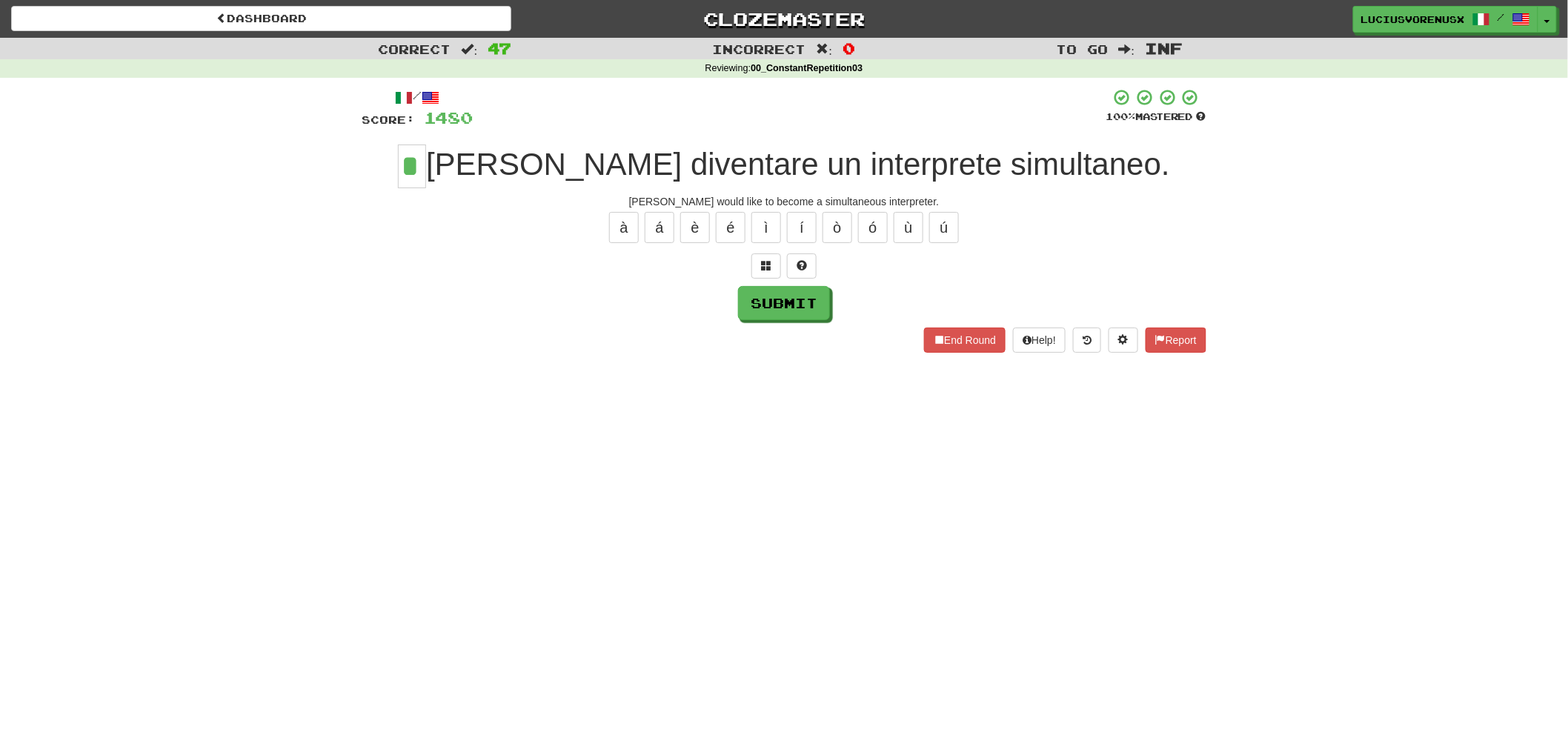
type input "*"
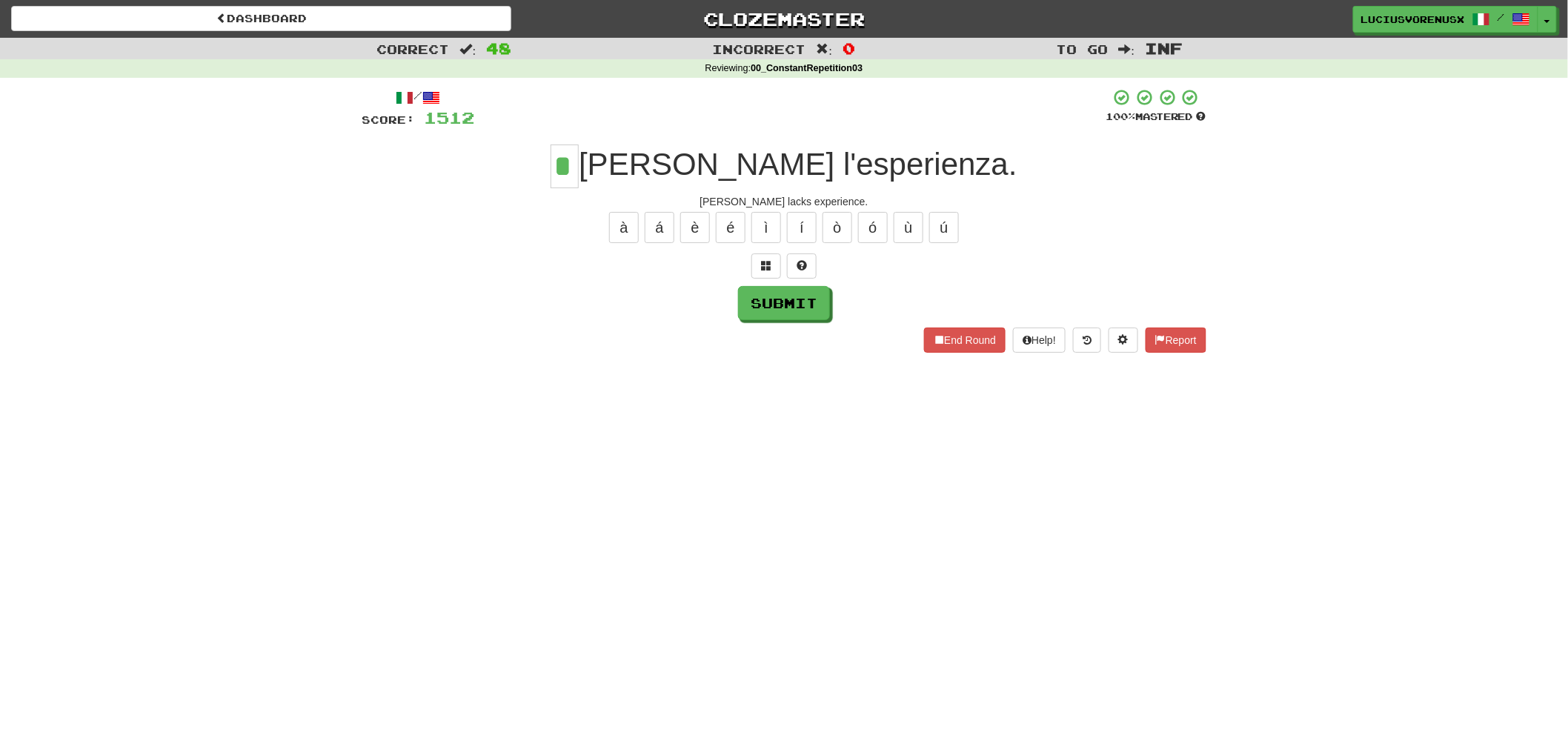
type input "*"
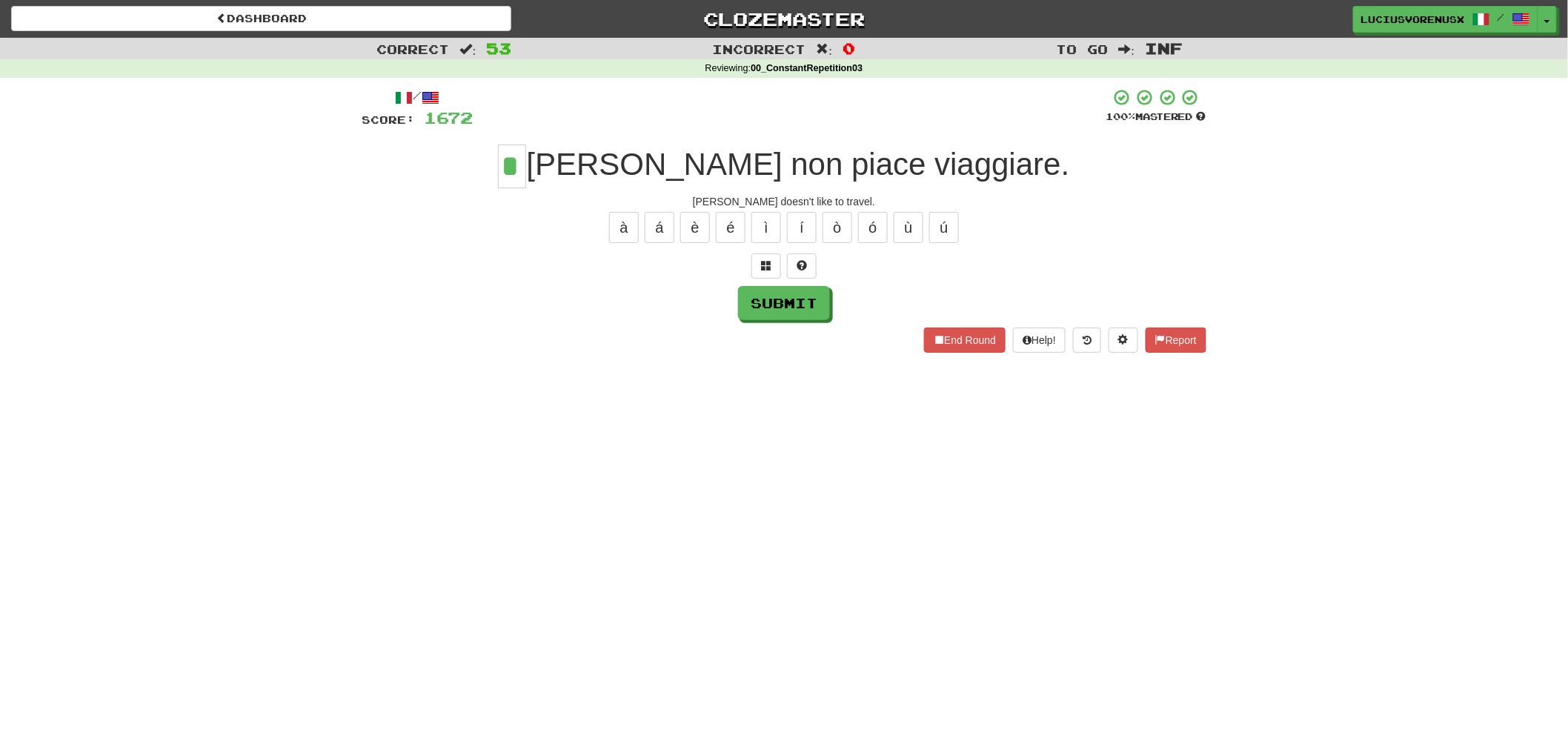
type input "*"
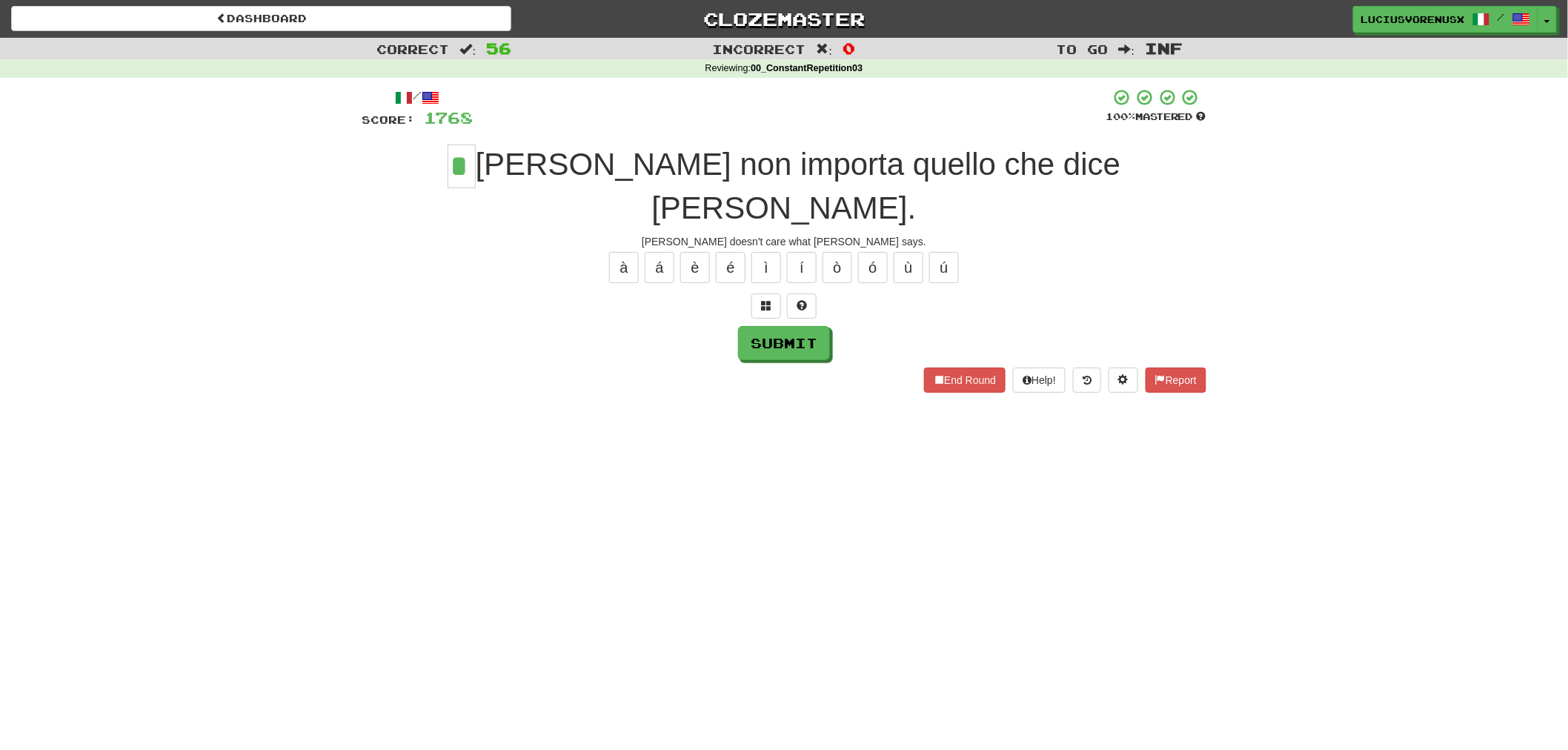
type input "*"
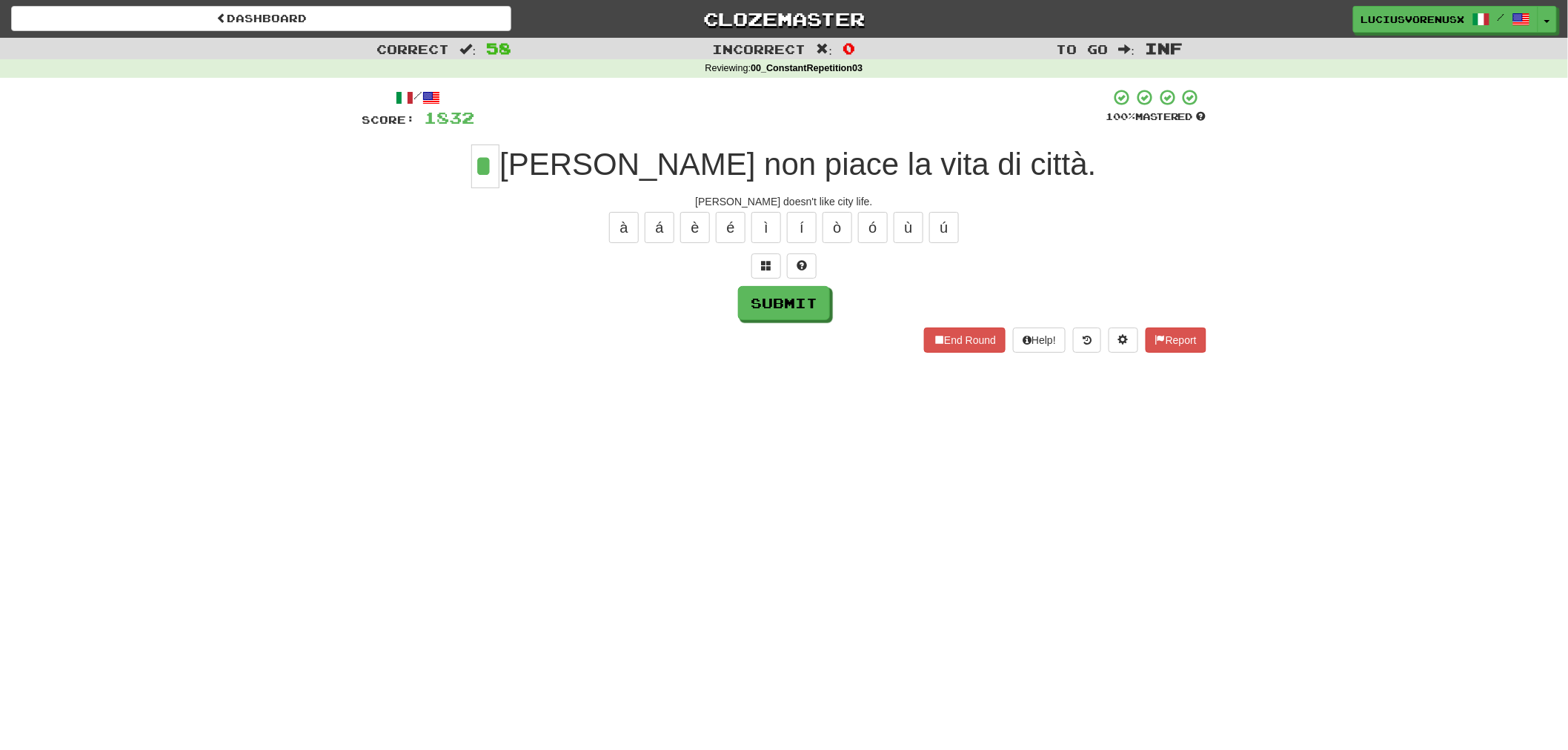
type input "*"
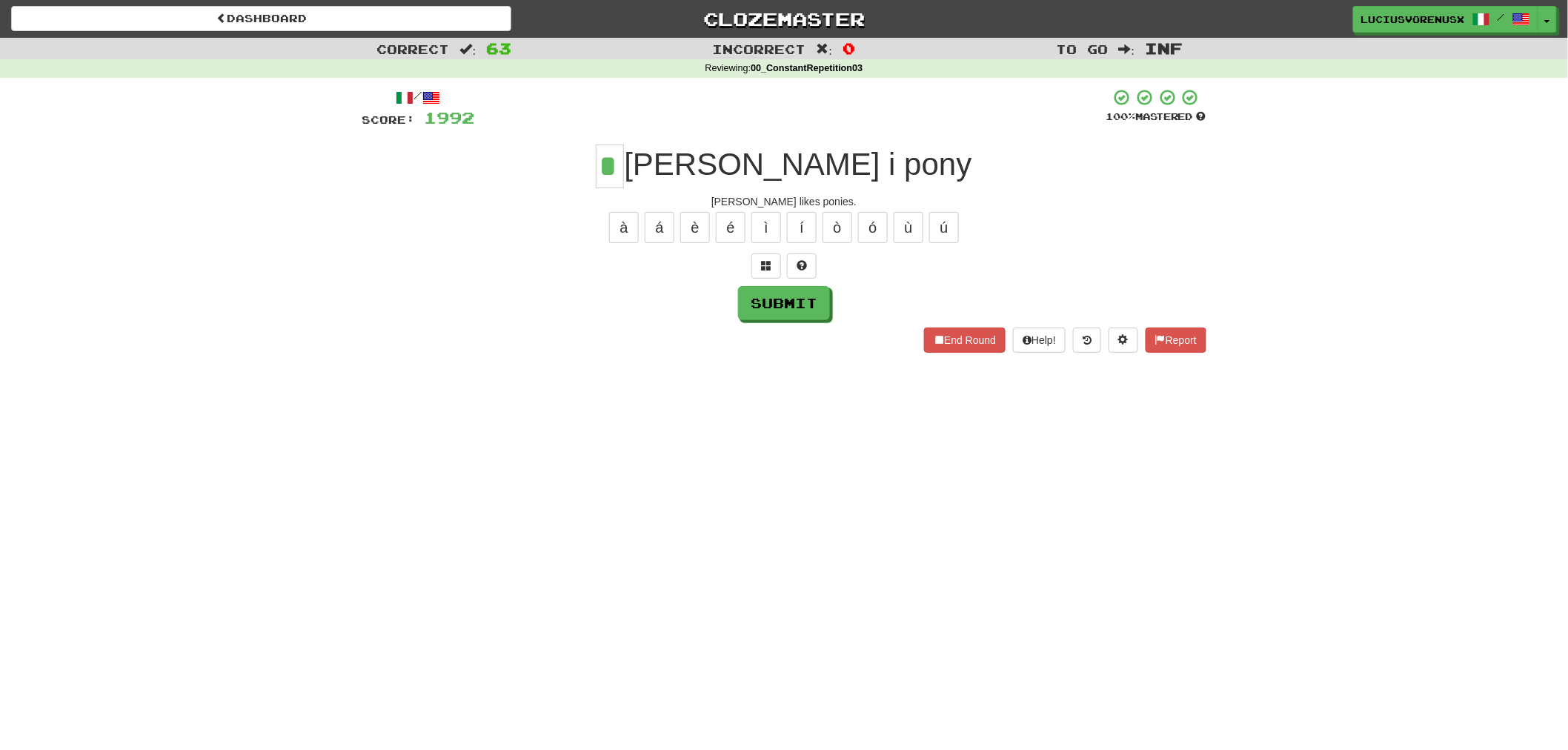
type input "*"
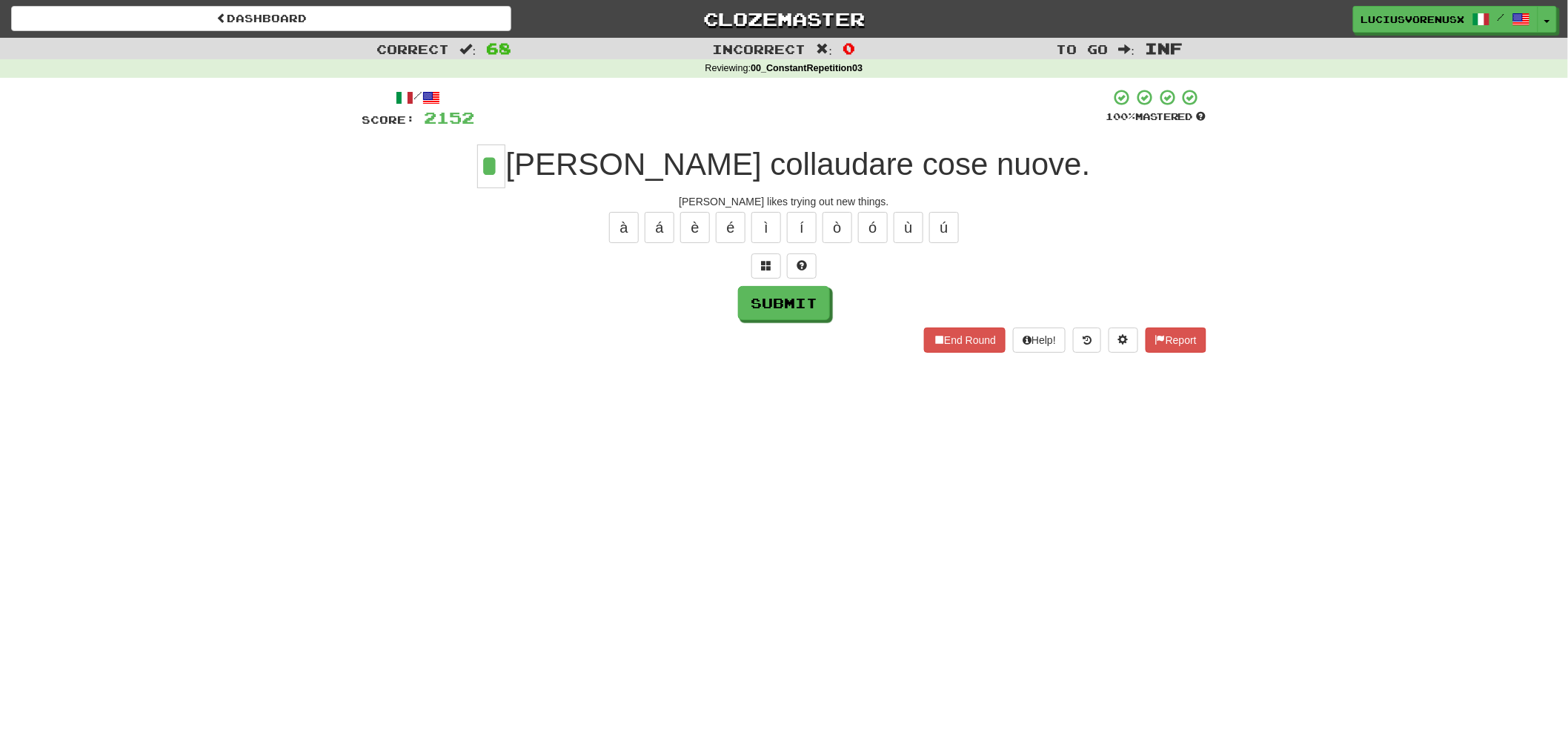
type input "*"
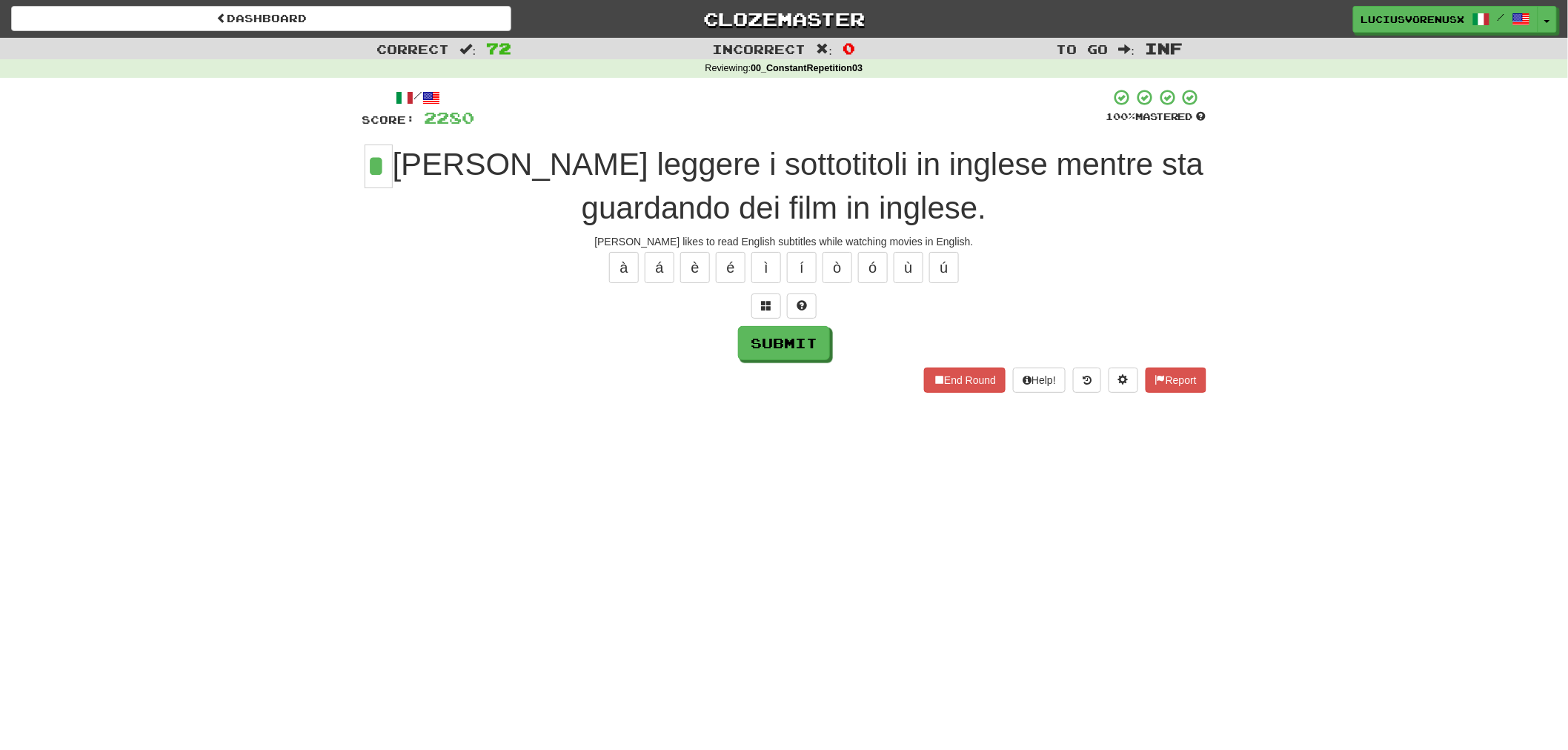
type input "*"
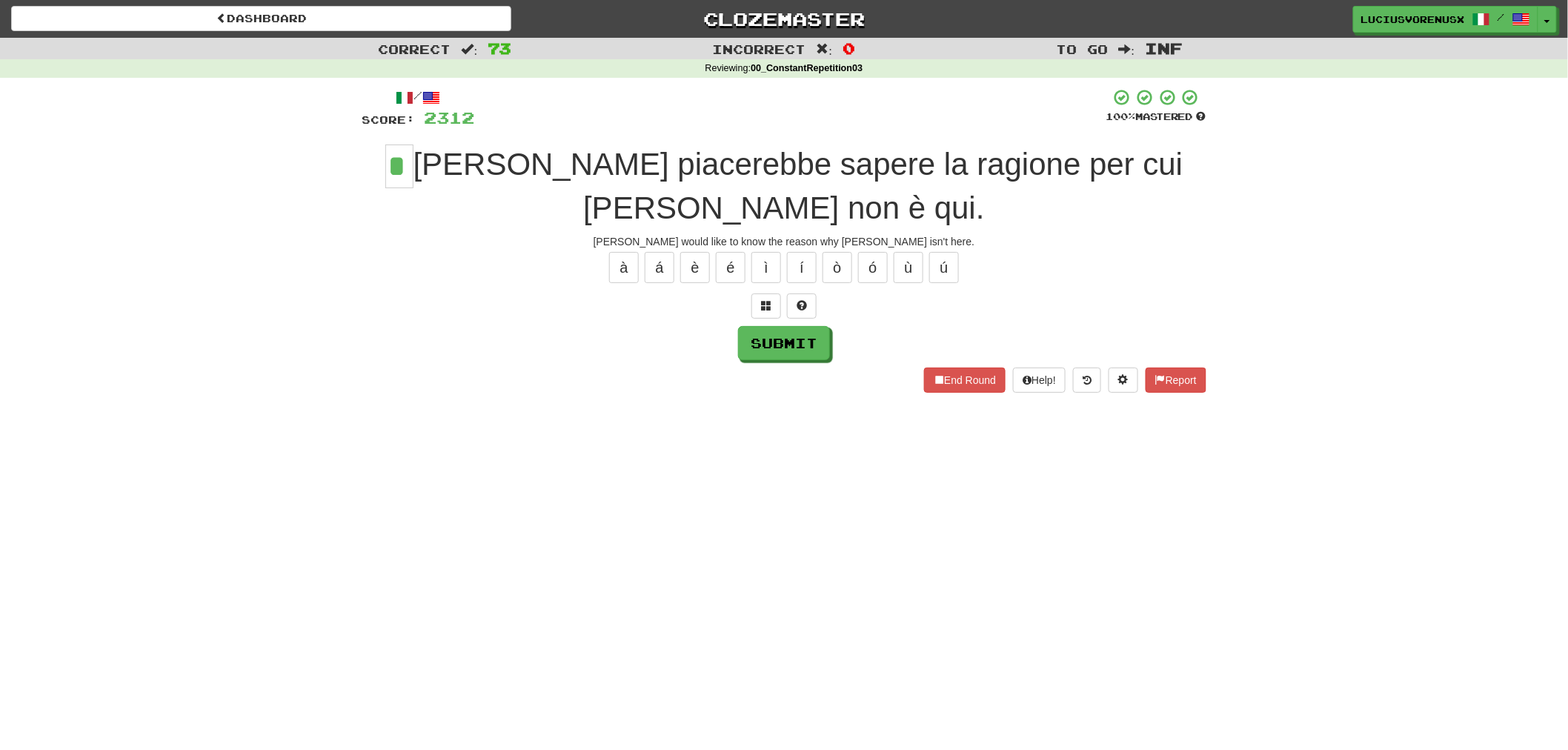
type input "*"
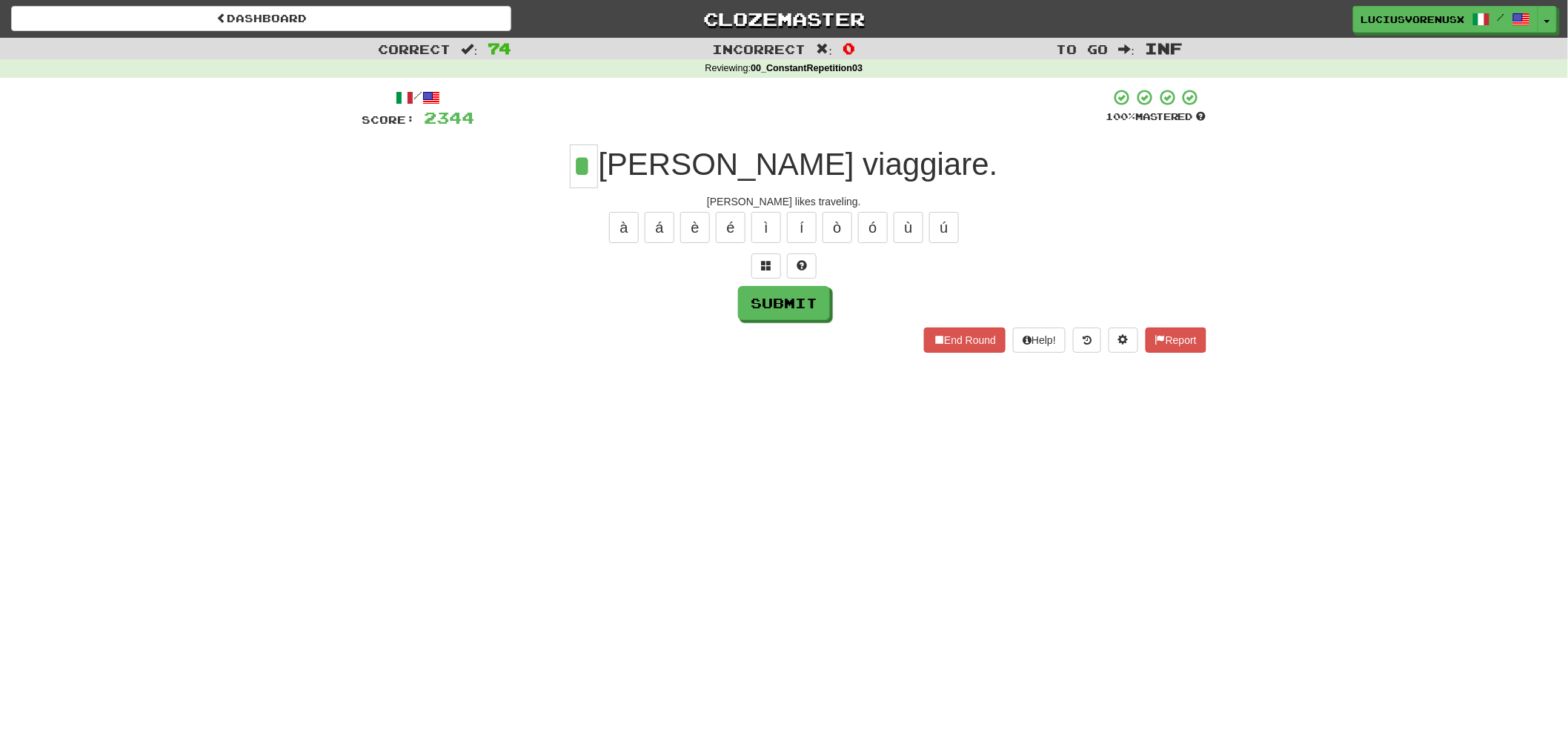
type input "*"
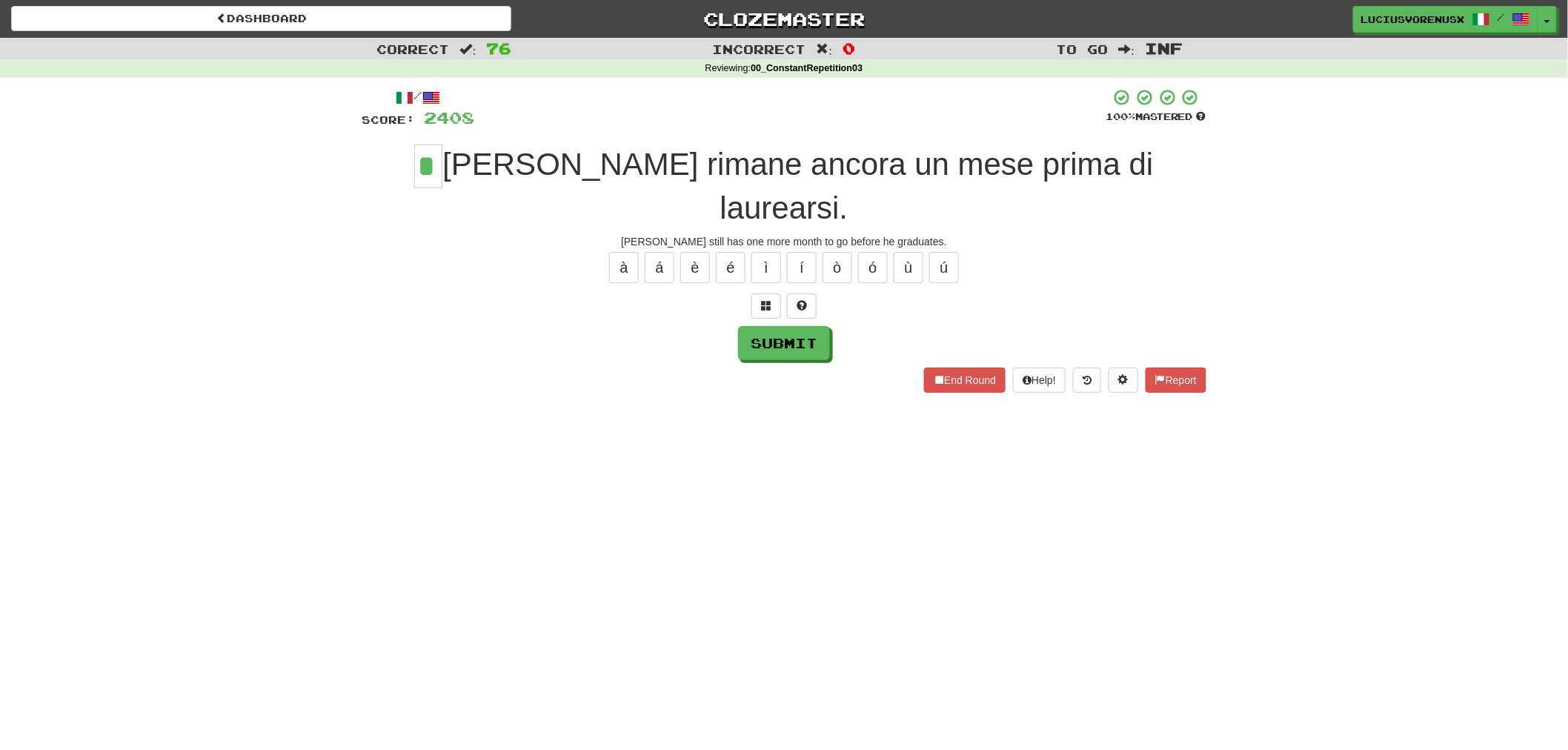
type input "*"
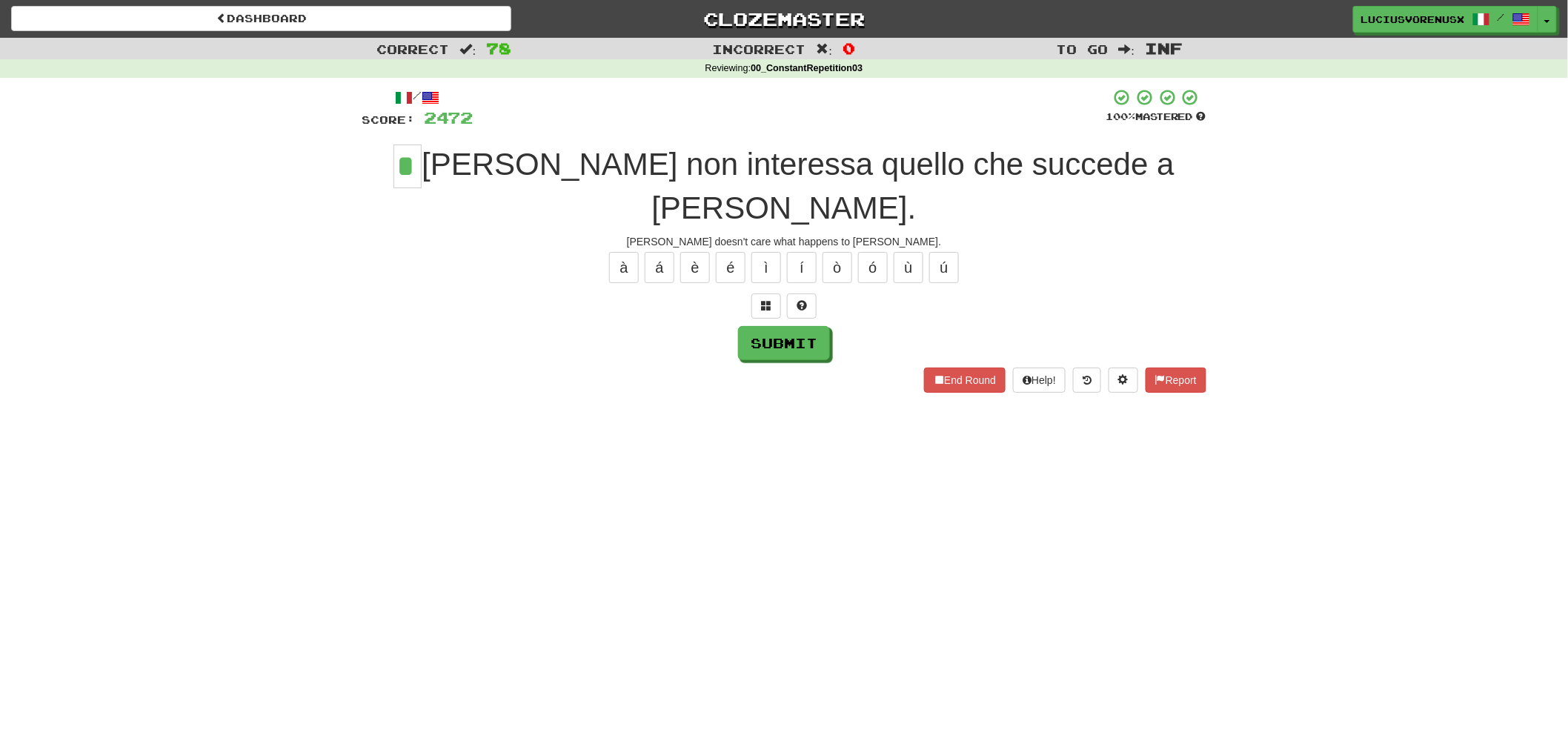
type input "*"
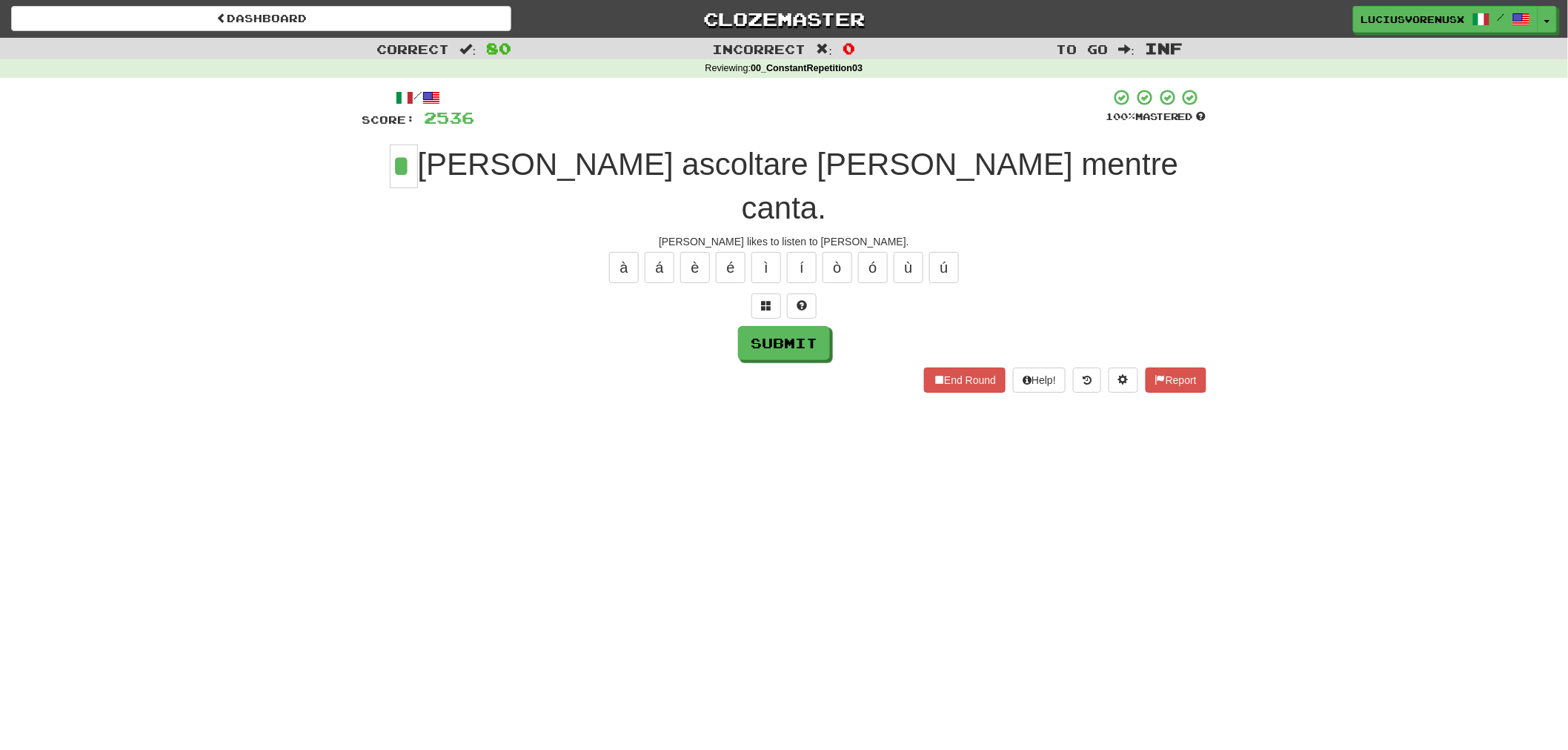
type input "*"
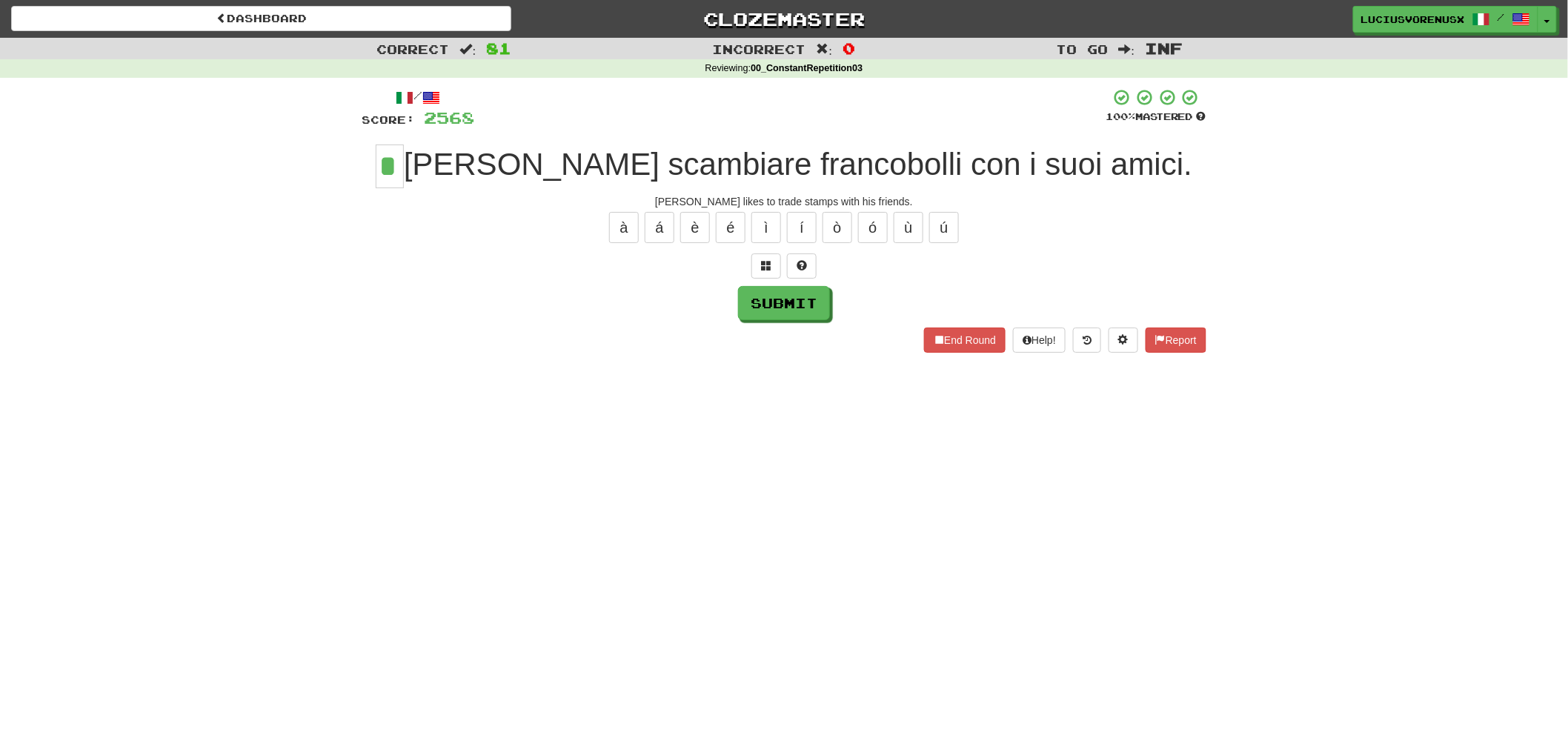
type input "*"
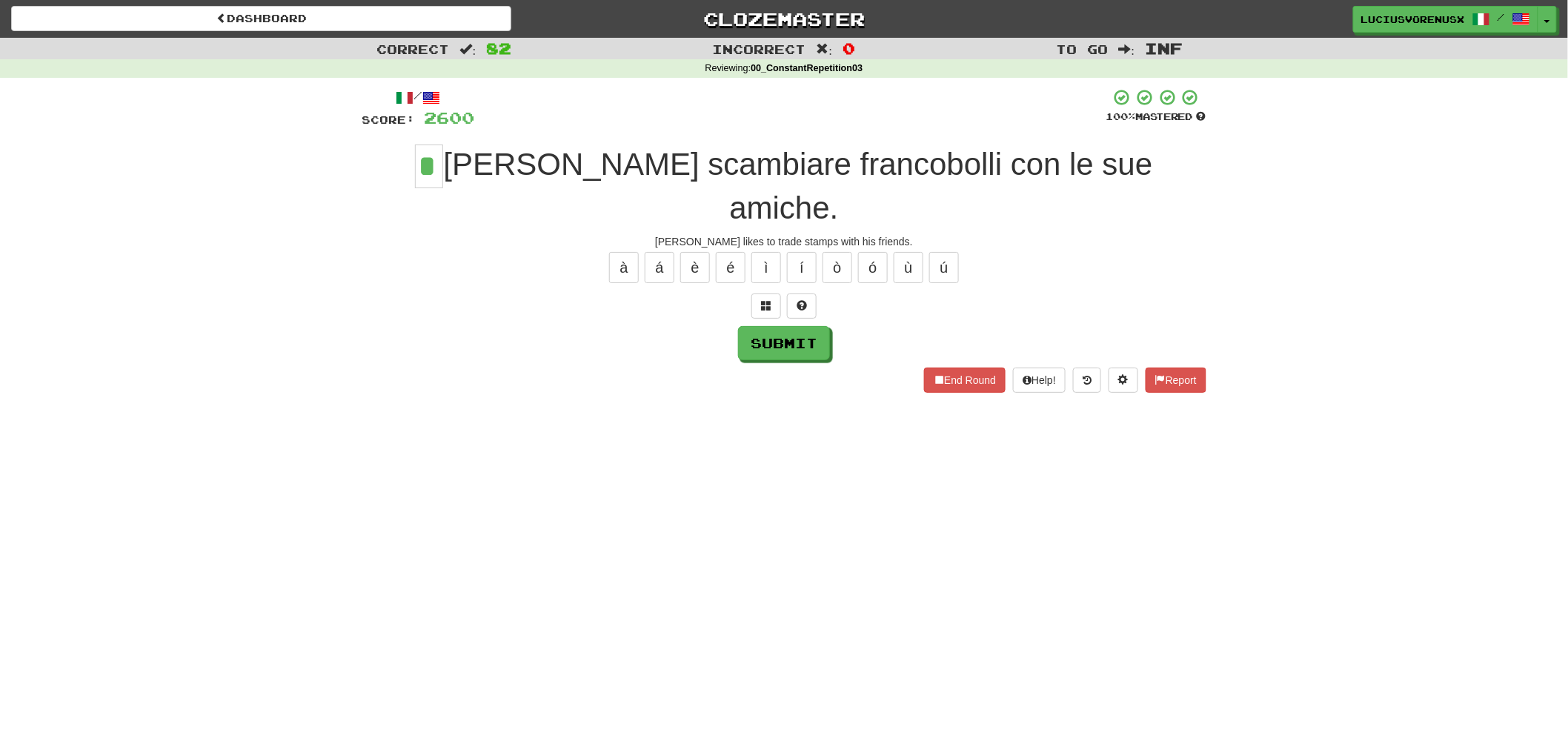
type input "*"
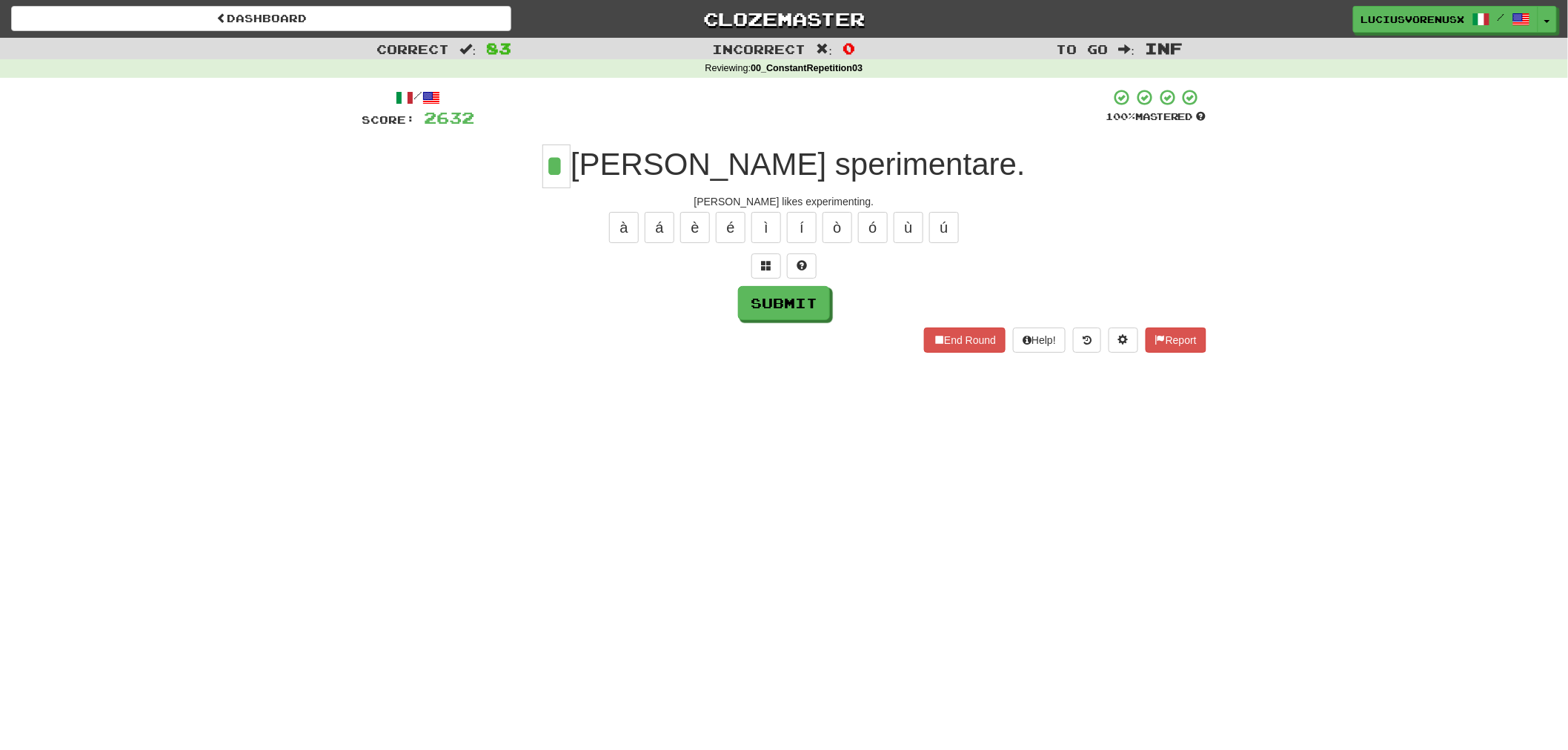
type input "*"
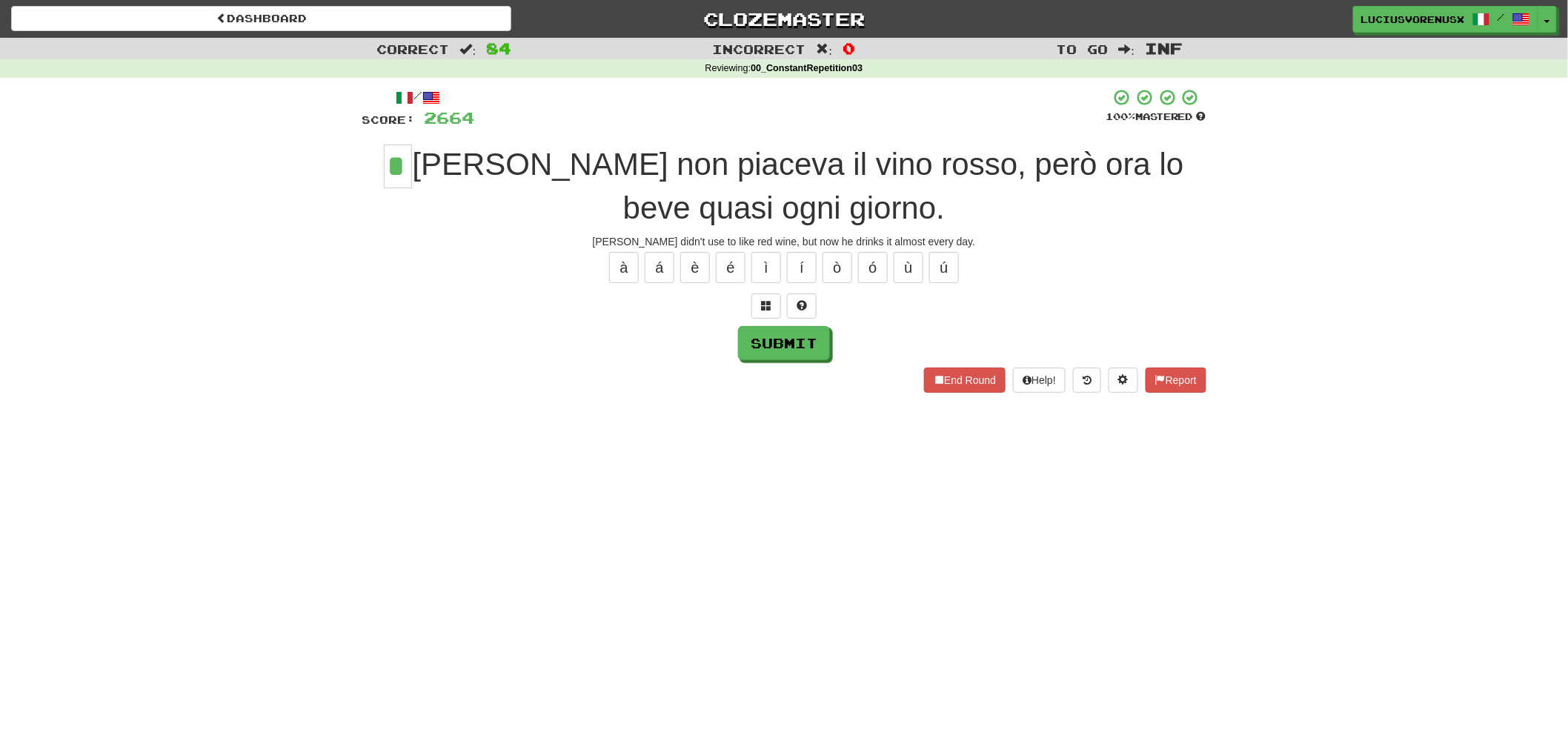
type input "*"
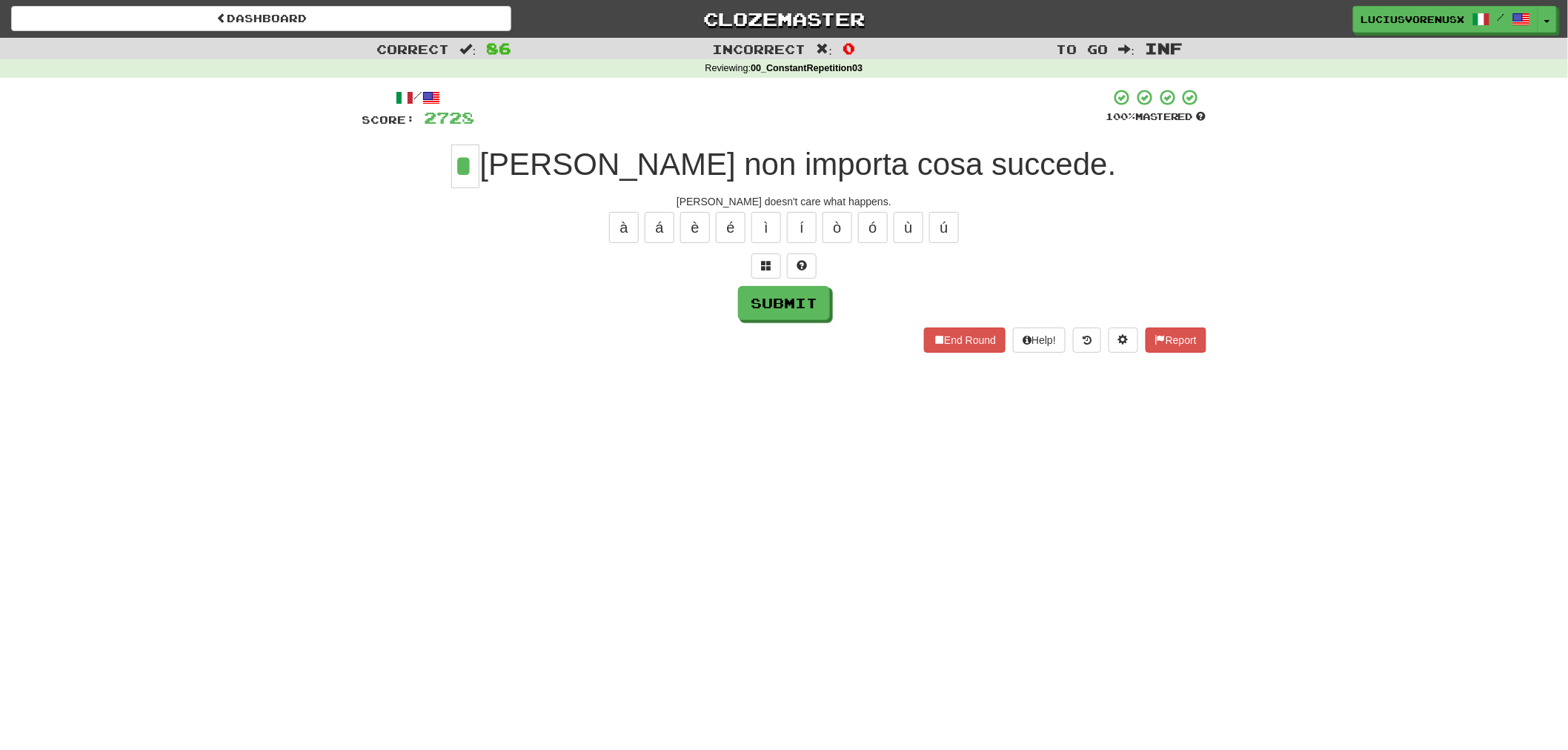
type input "*"
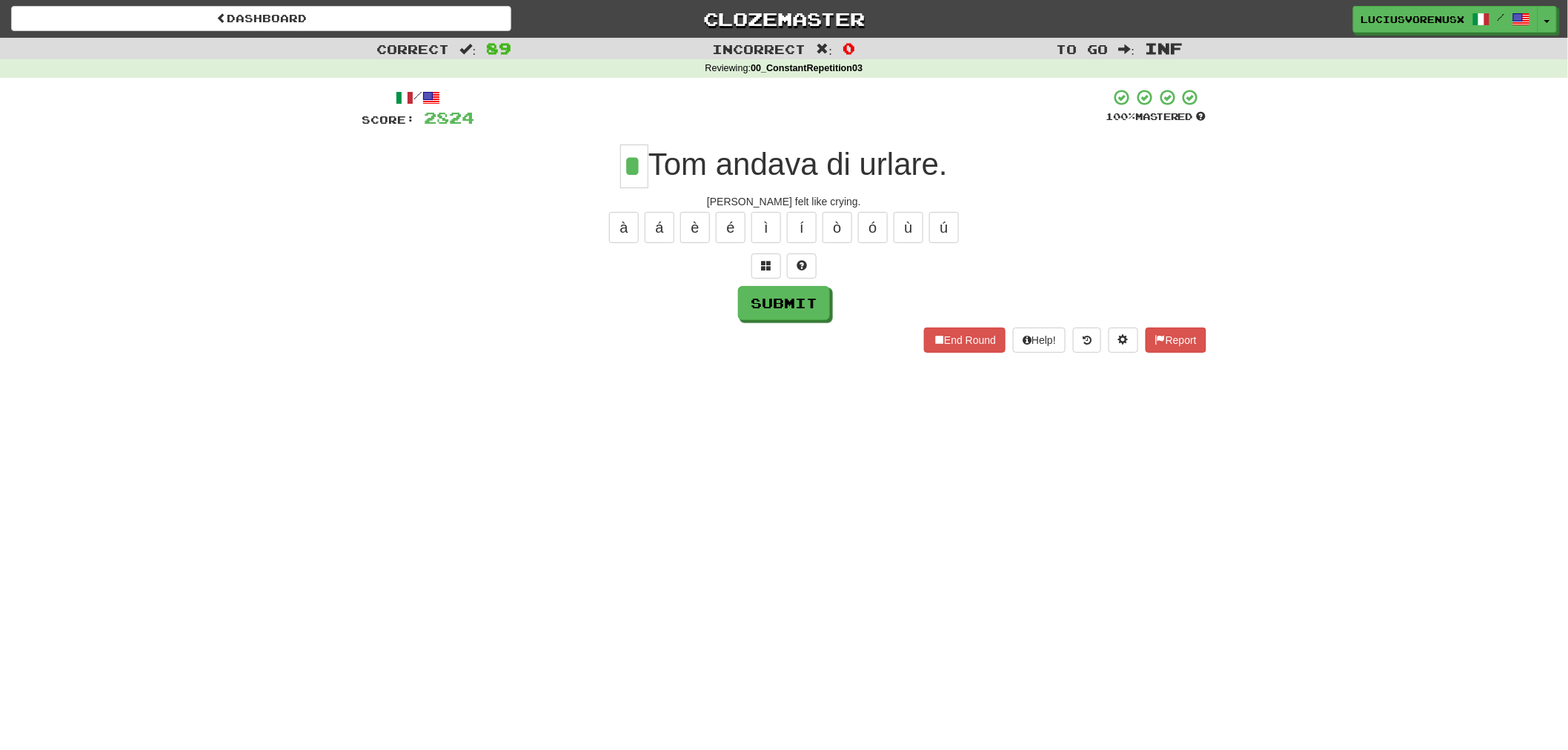
type input "*"
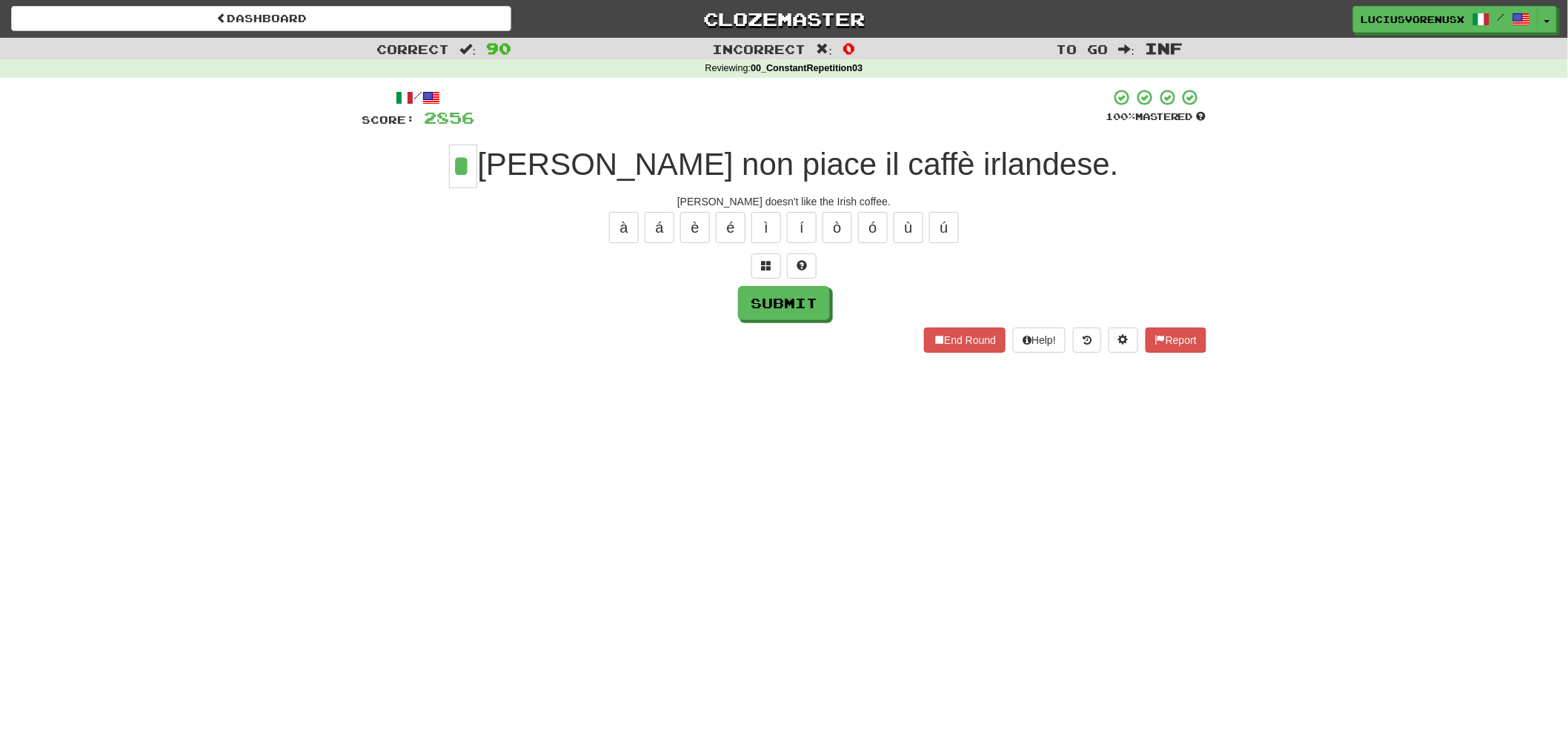
type input "*"
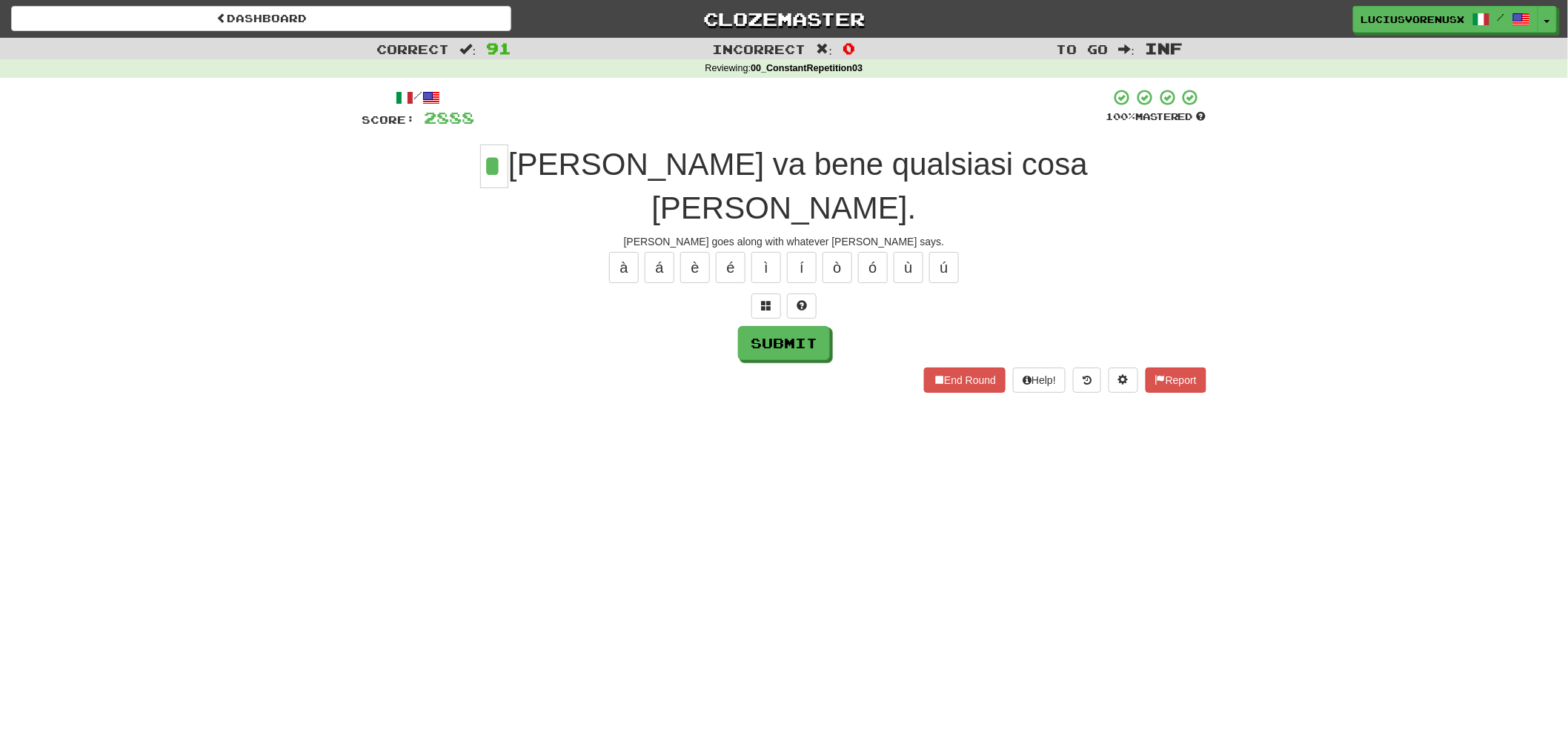
type input "*"
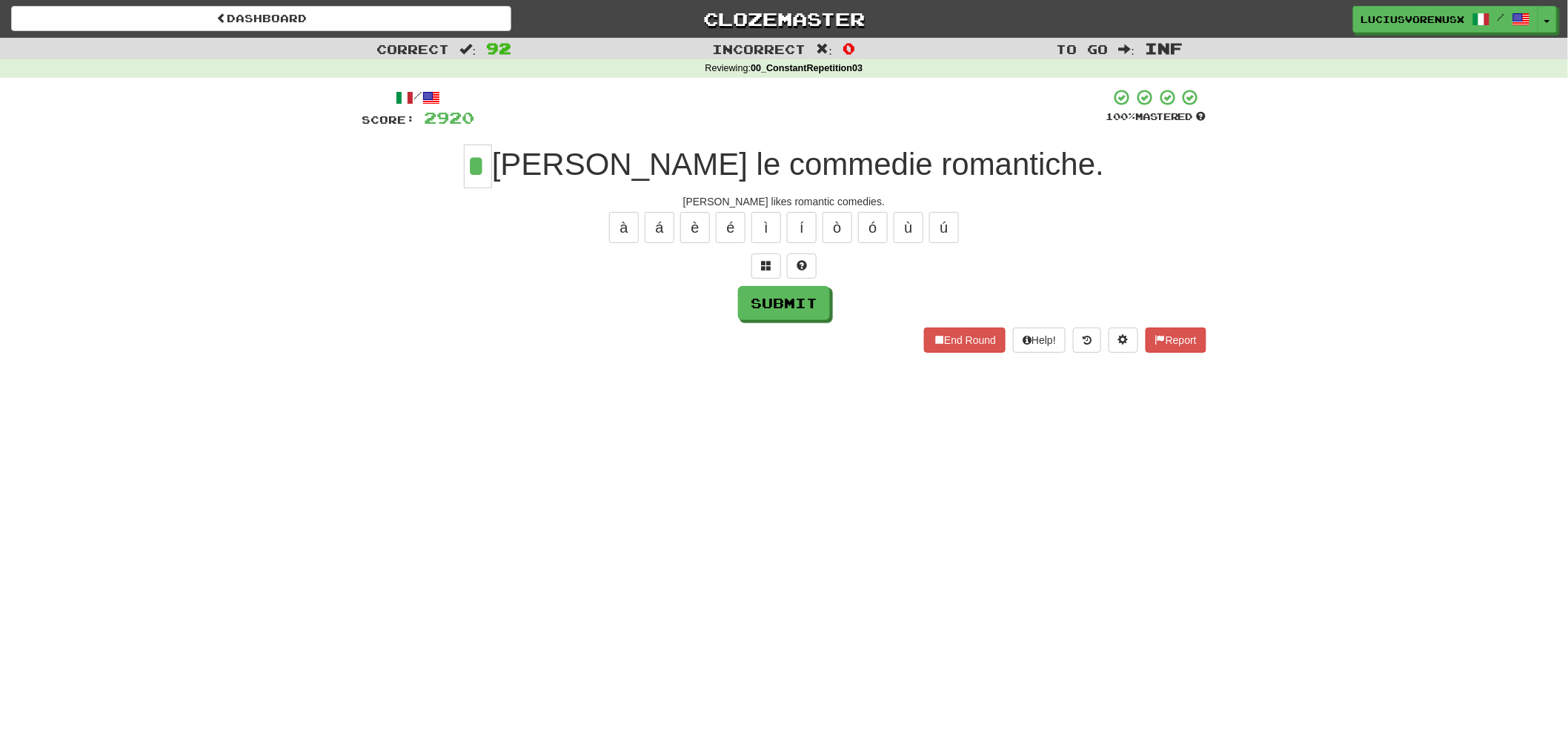
type input "*"
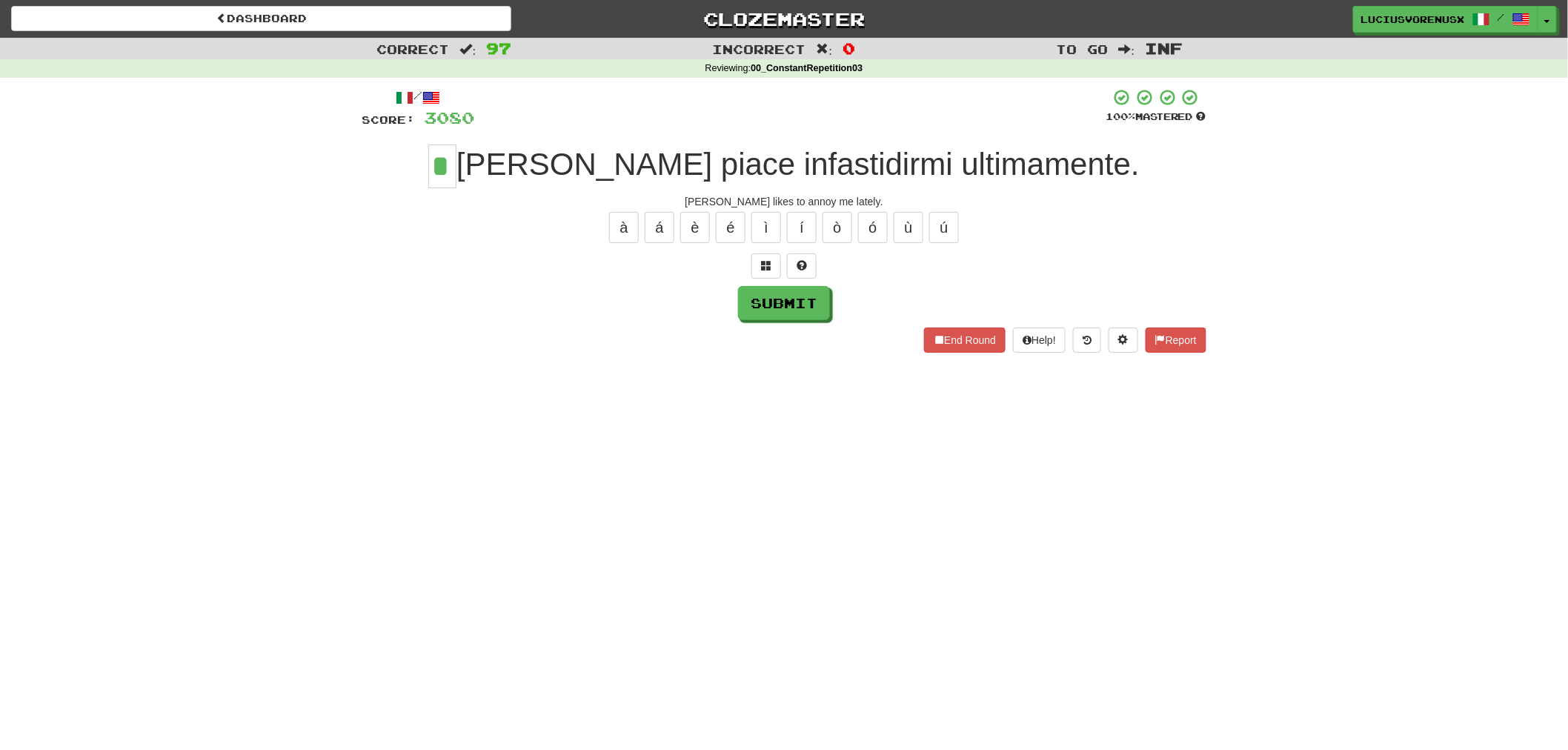
type input "*"
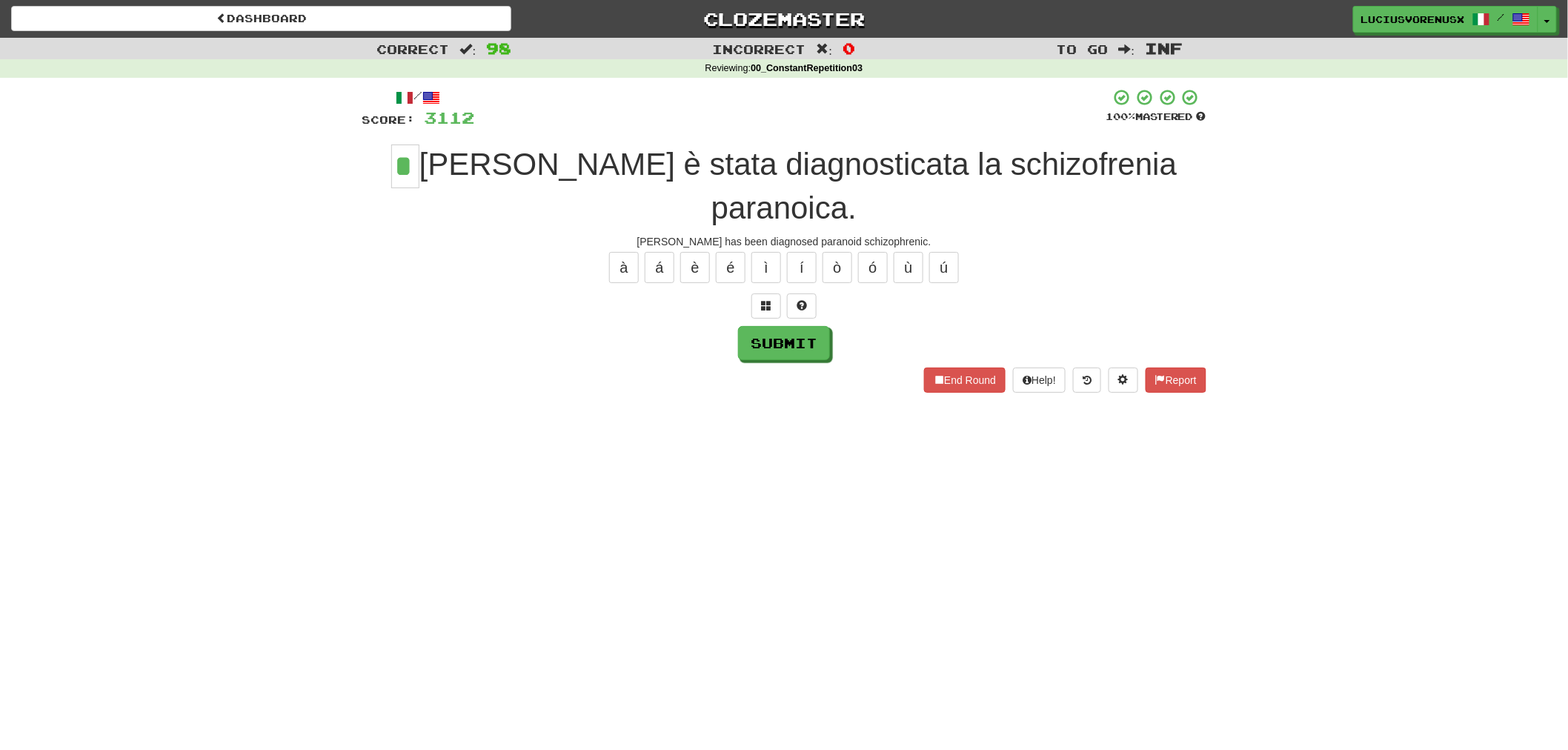
type input "*"
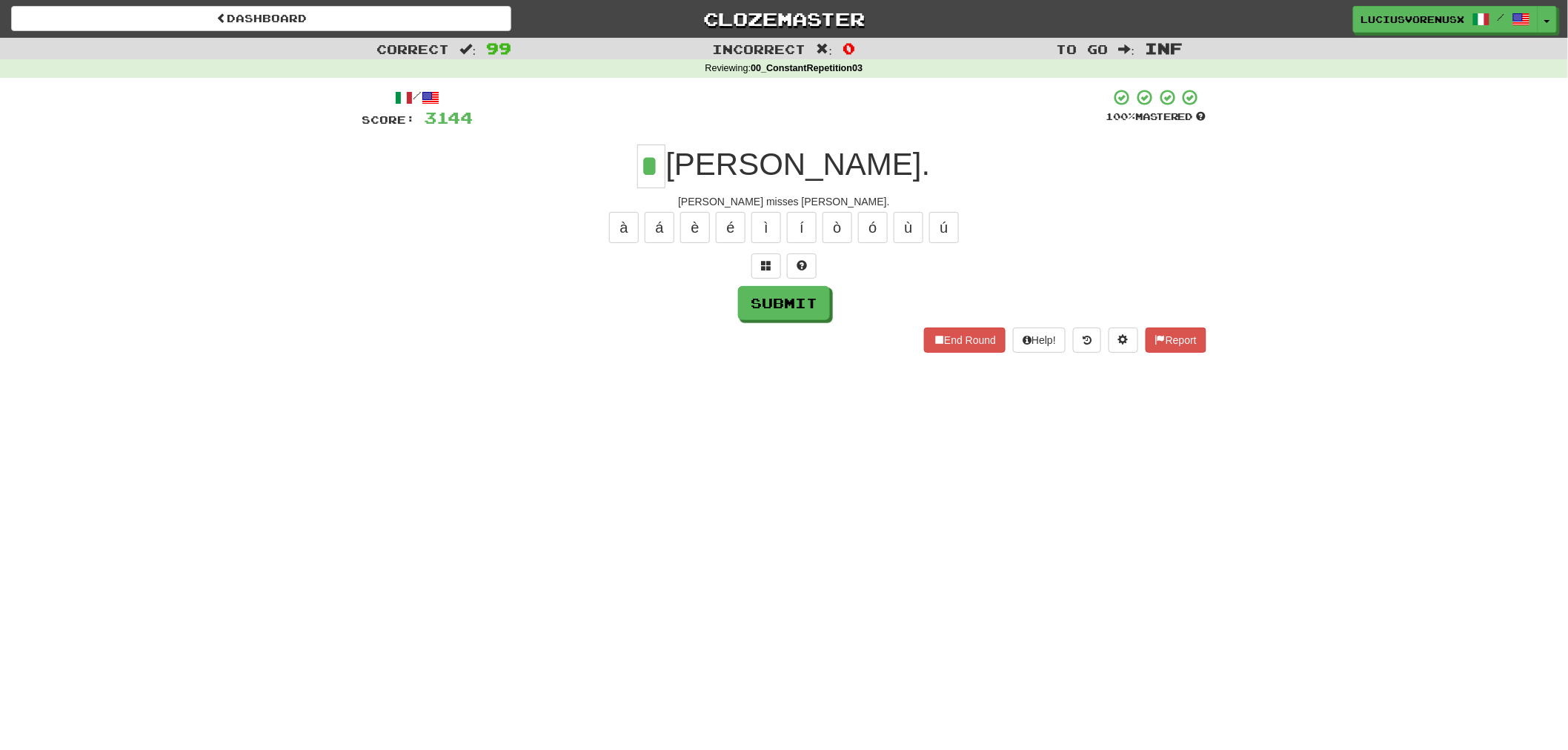
type input "*"
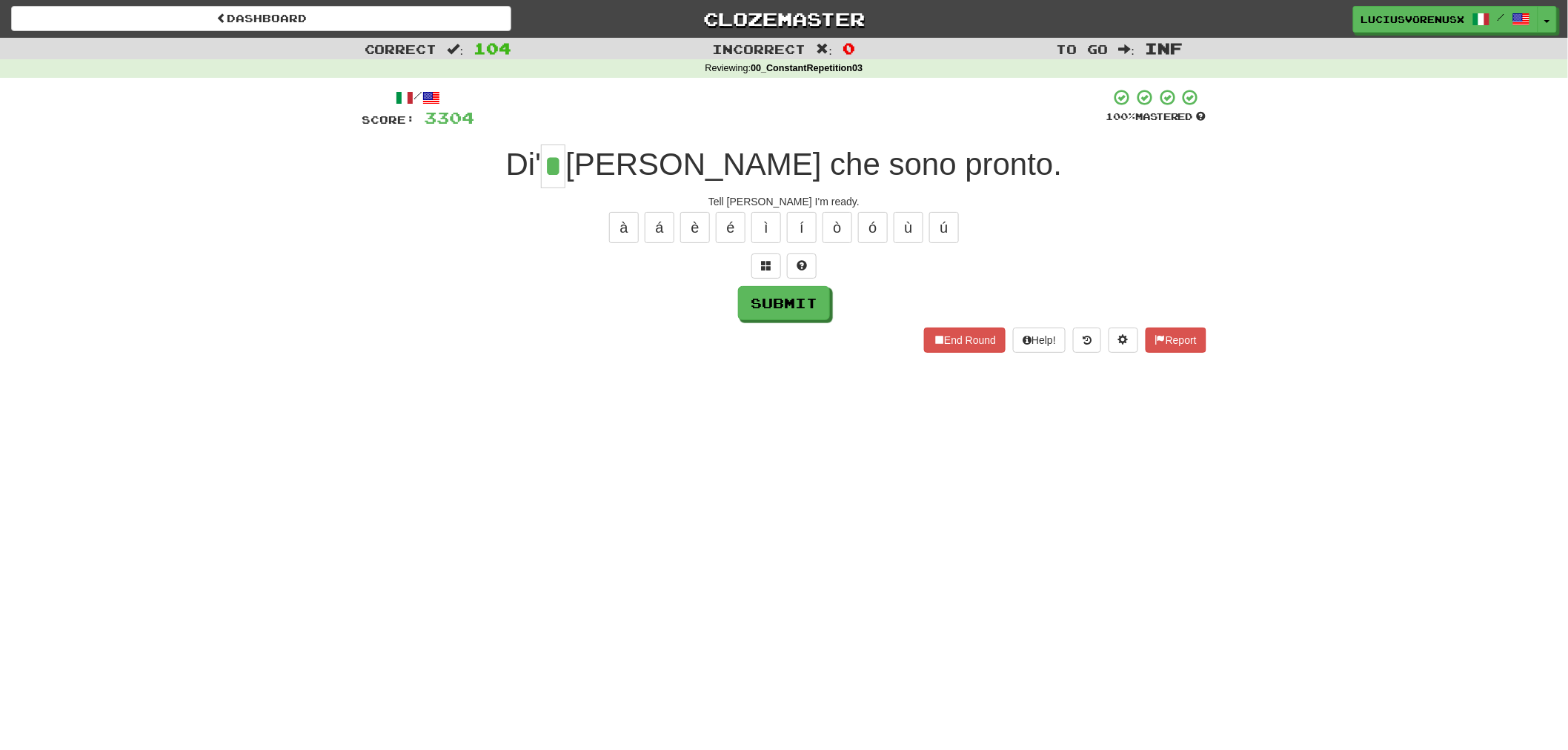
type input "*"
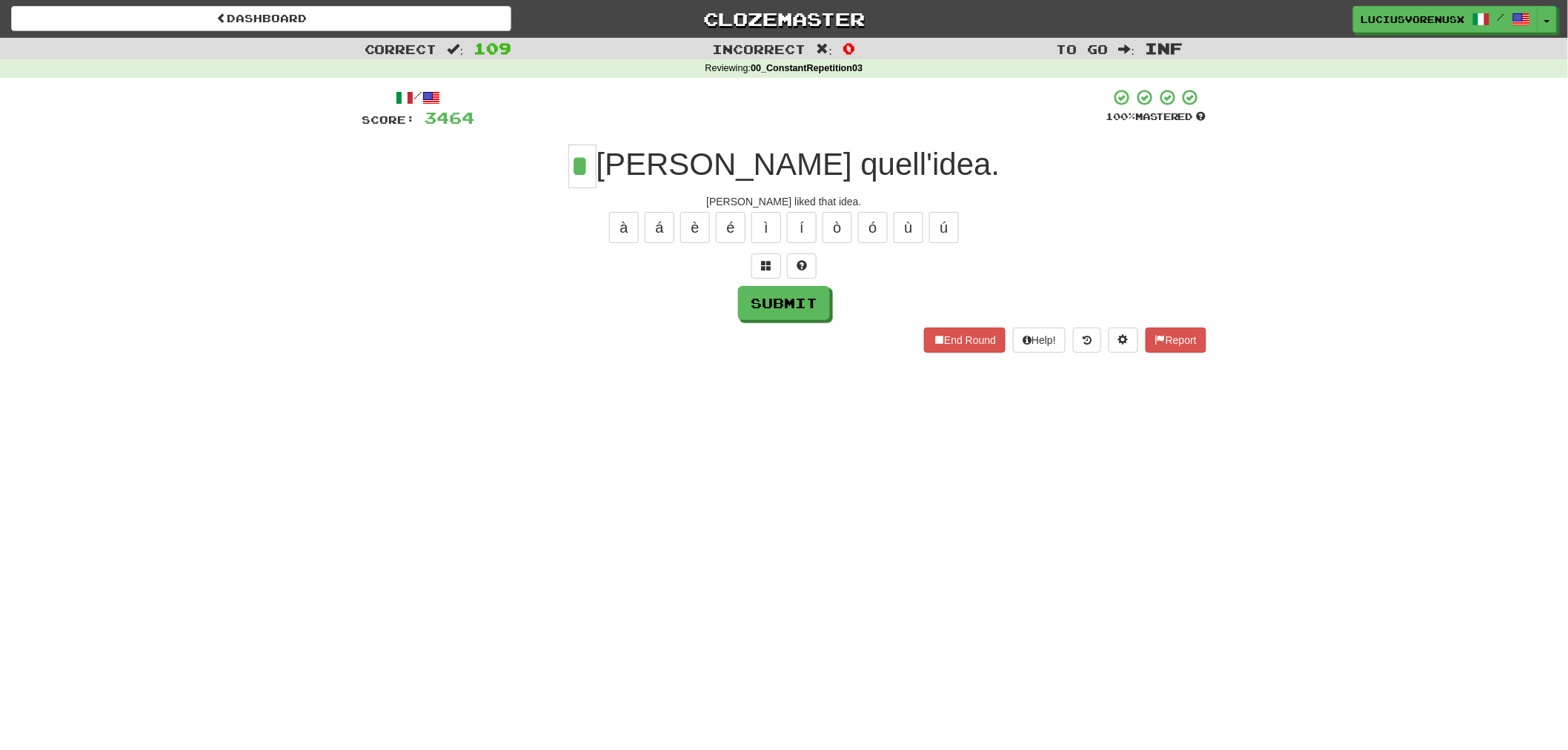
type input "*"
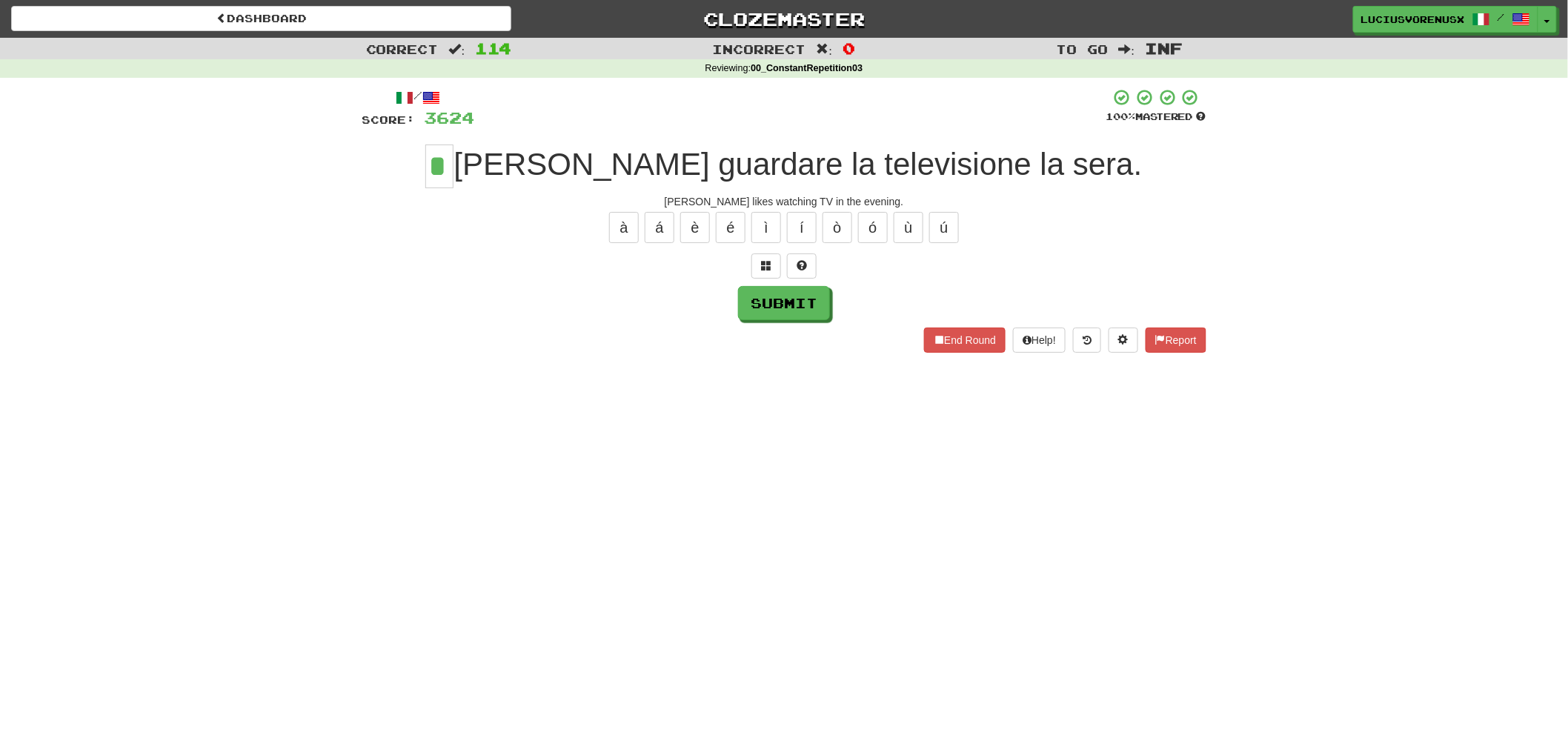
type input "*"
